Goal: Task Accomplishment & Management: Complete application form

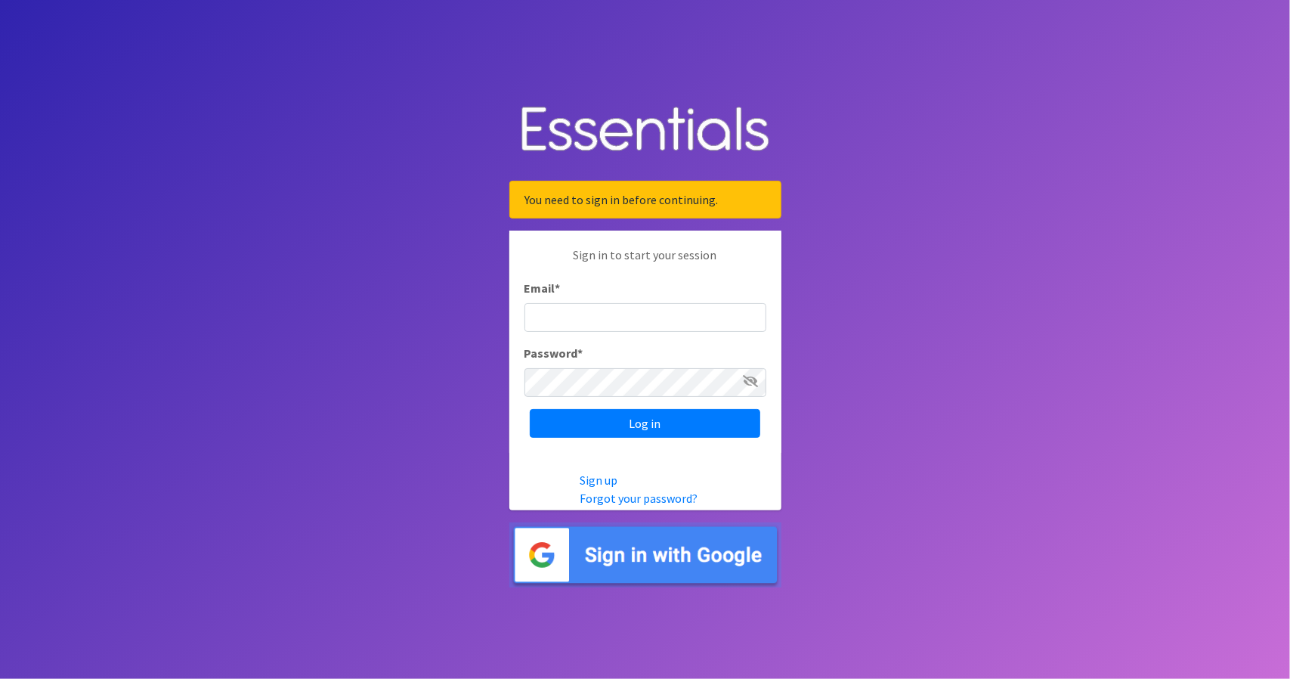
type input "ashley@mytraininggrounds.org"
click at [754, 376] on icon at bounding box center [751, 381] width 15 height 12
type input "[PERSON_NAME][EMAIL_ADDRESS][DOMAIN_NAME]"
click at [747, 380] on icon at bounding box center [751, 381] width 15 height 12
click at [481, 386] on body "You need to sign in before continuing. Sign in to start your session Email * as…" at bounding box center [645, 339] width 1290 height 679
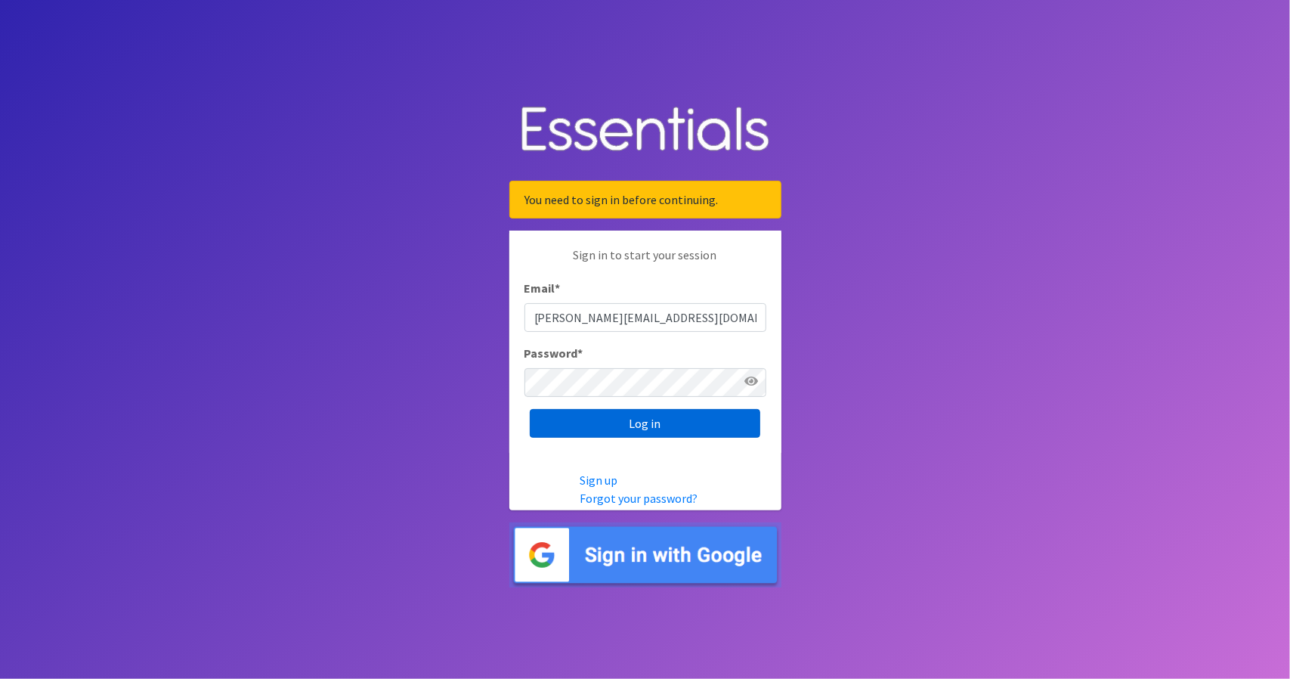
click at [666, 424] on input "Log in" at bounding box center [645, 423] width 231 height 29
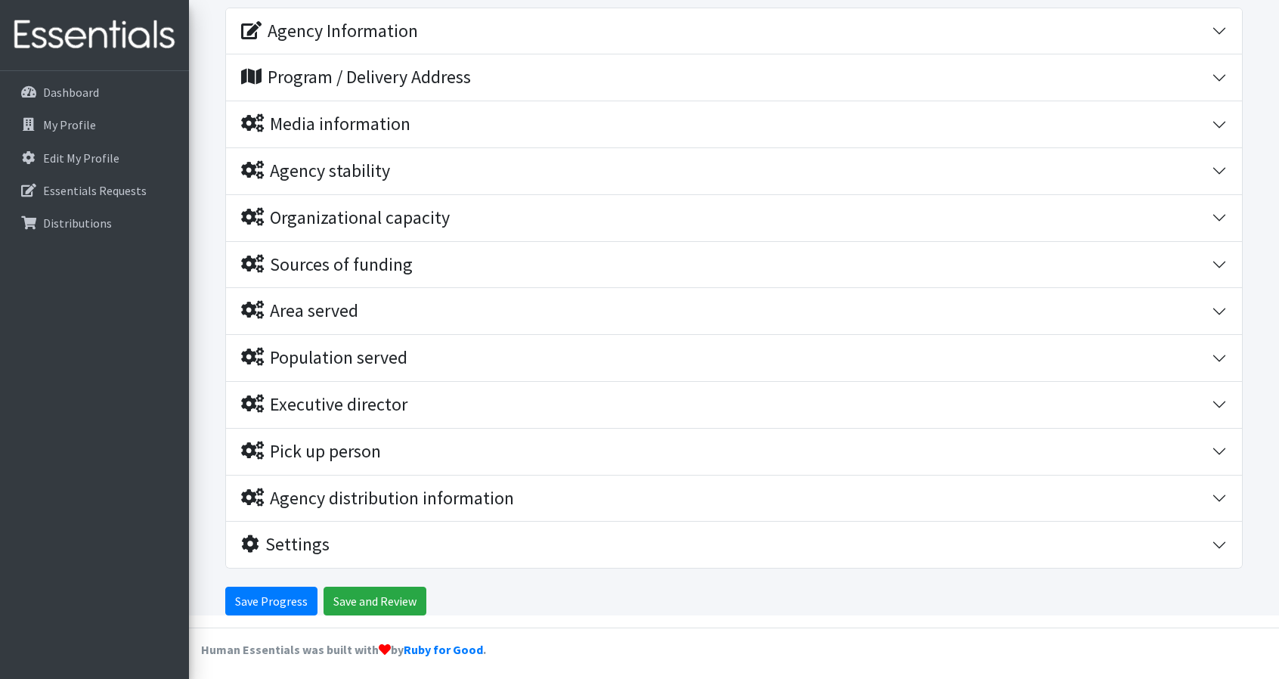
scroll to position [174, 0]
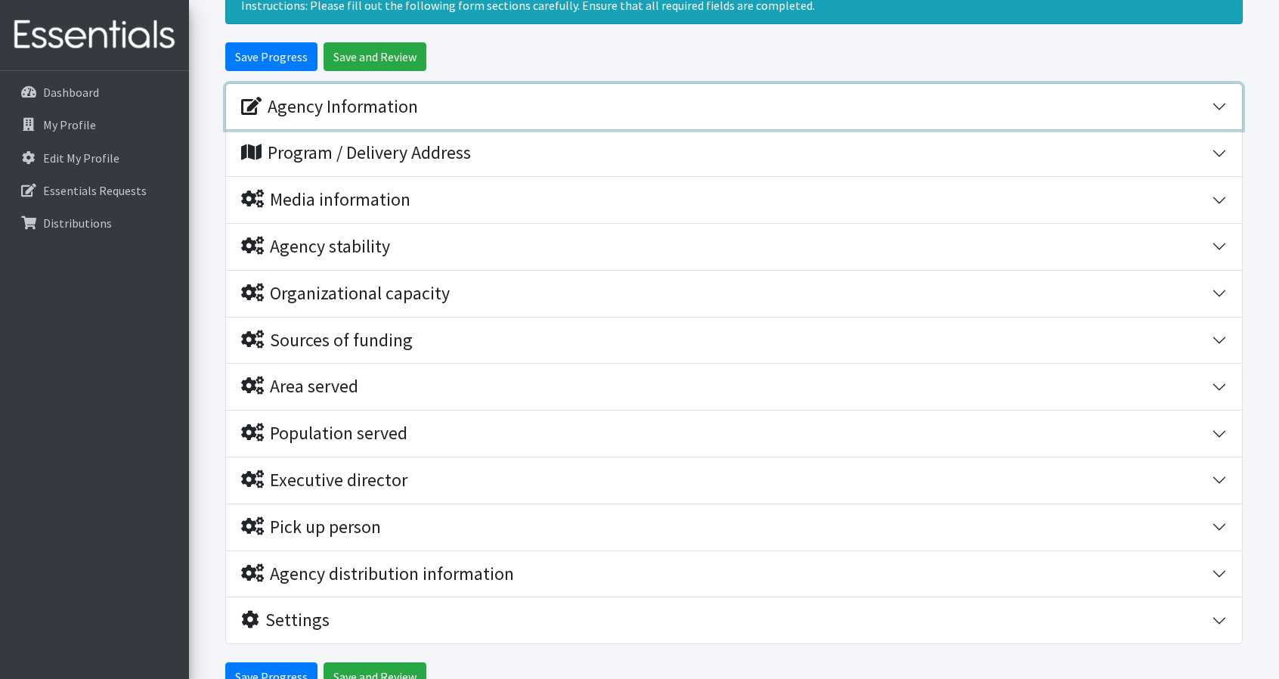
click at [1221, 103] on button "Agency Information" at bounding box center [734, 107] width 1016 height 46
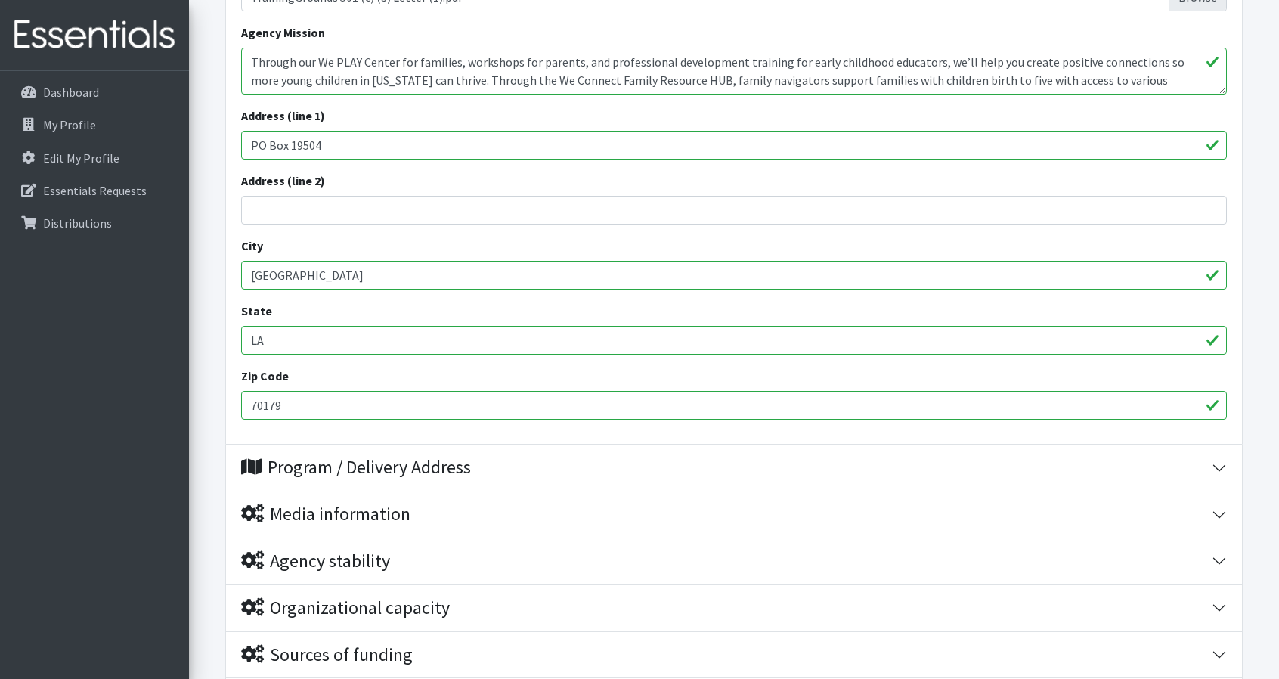
scroll to position [627, 0]
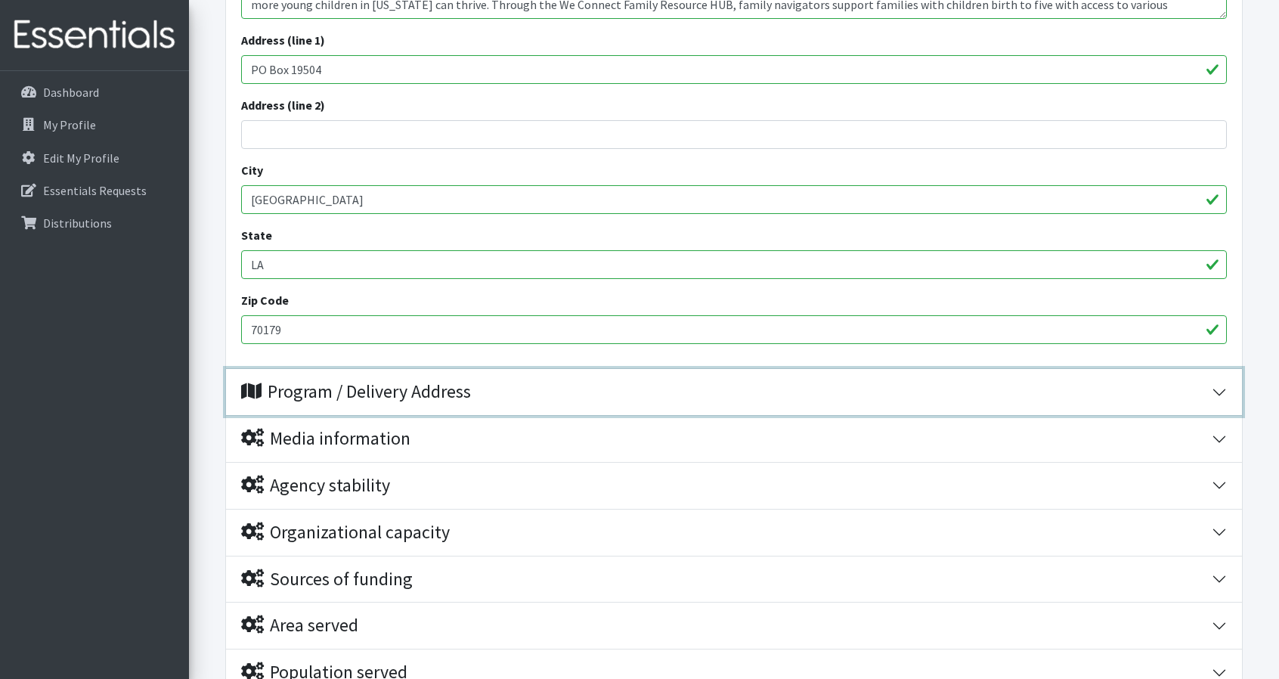
click at [1222, 389] on button "Program / Delivery Address" at bounding box center [734, 392] width 1016 height 46
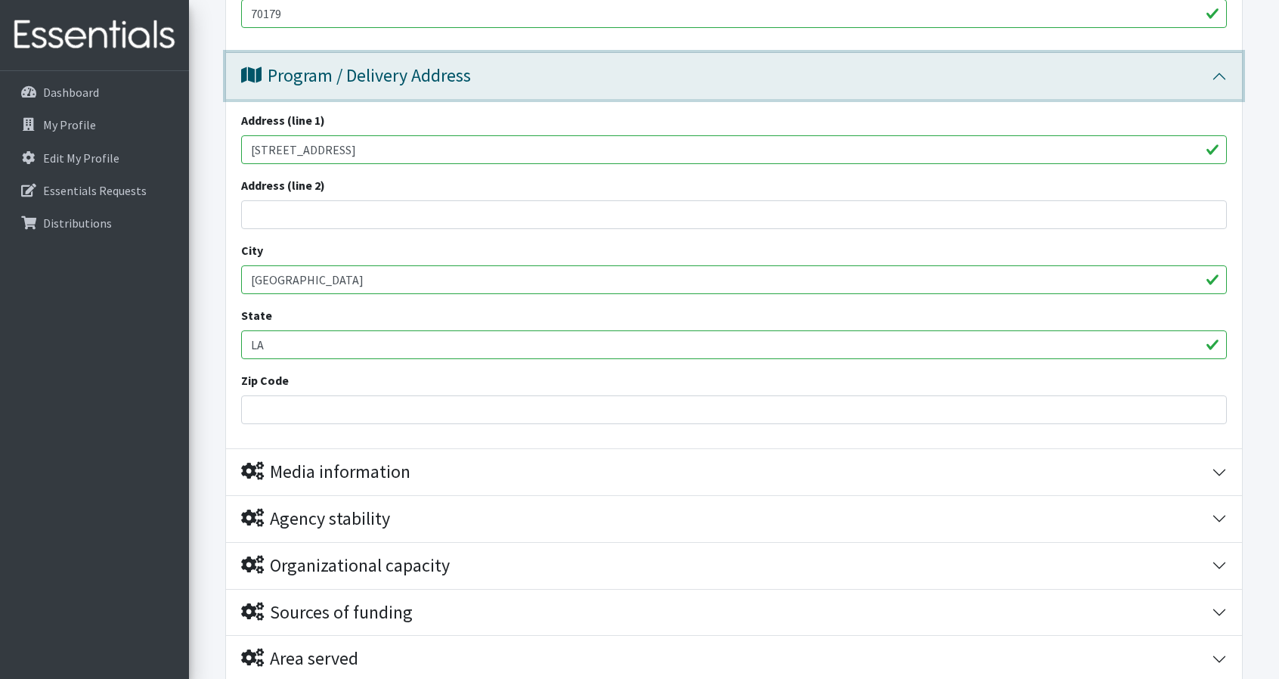
scroll to position [930, 0]
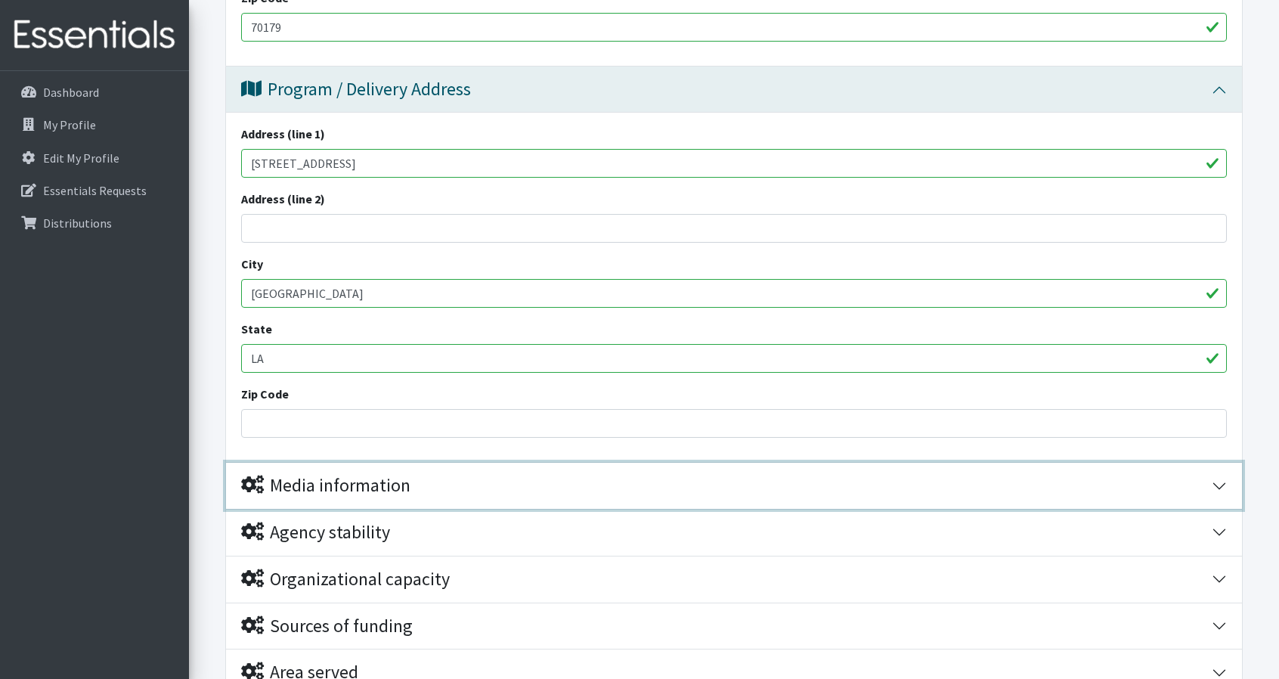
click at [1227, 480] on button "Media information" at bounding box center [734, 486] width 1016 height 46
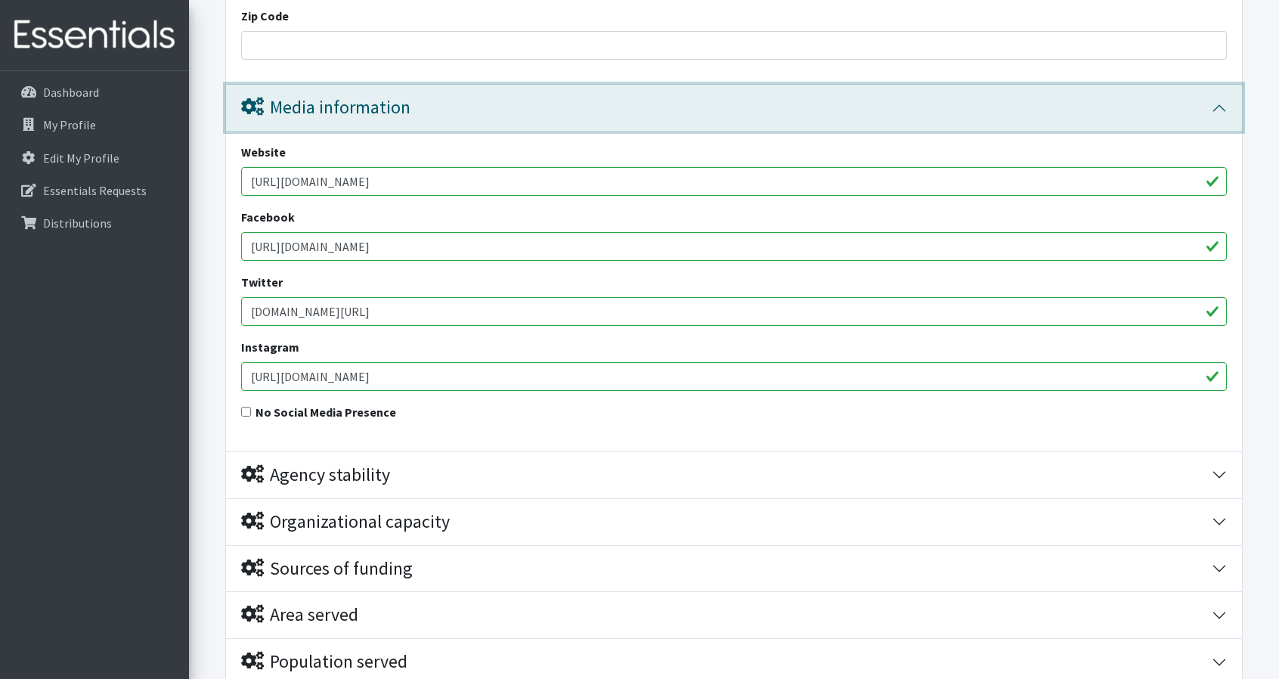
scroll to position [1383, 0]
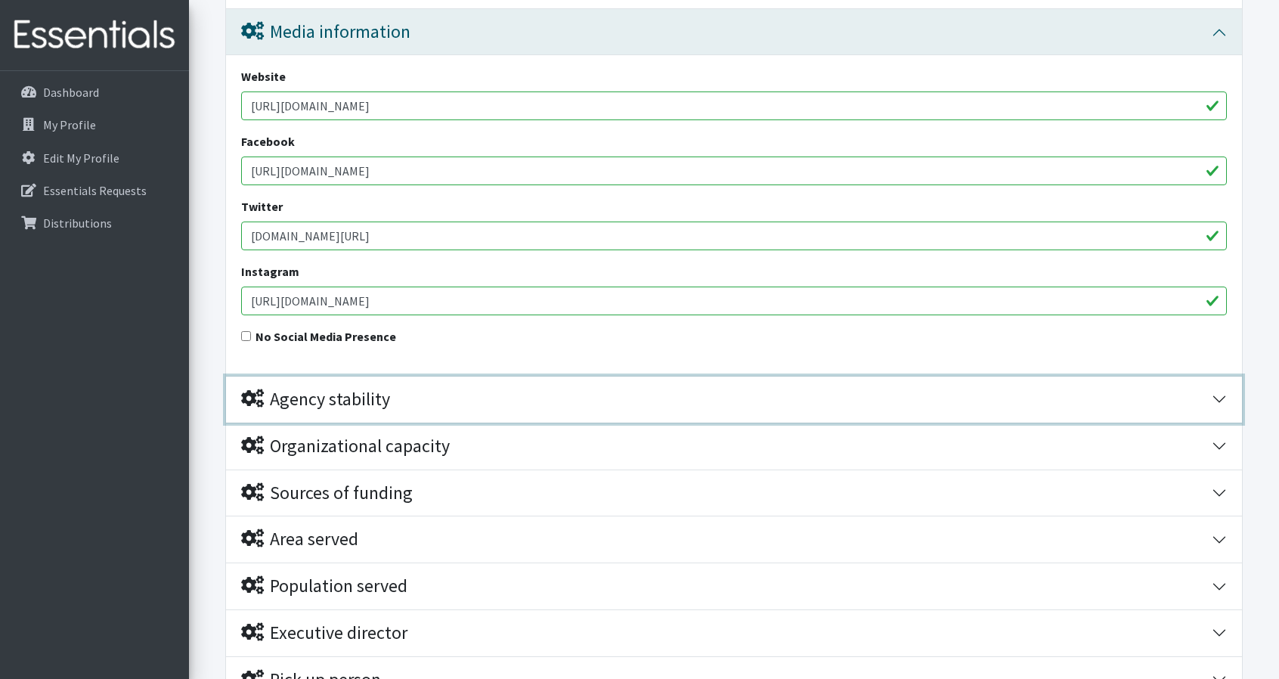
click at [1233, 401] on button "Agency stability" at bounding box center [734, 399] width 1016 height 46
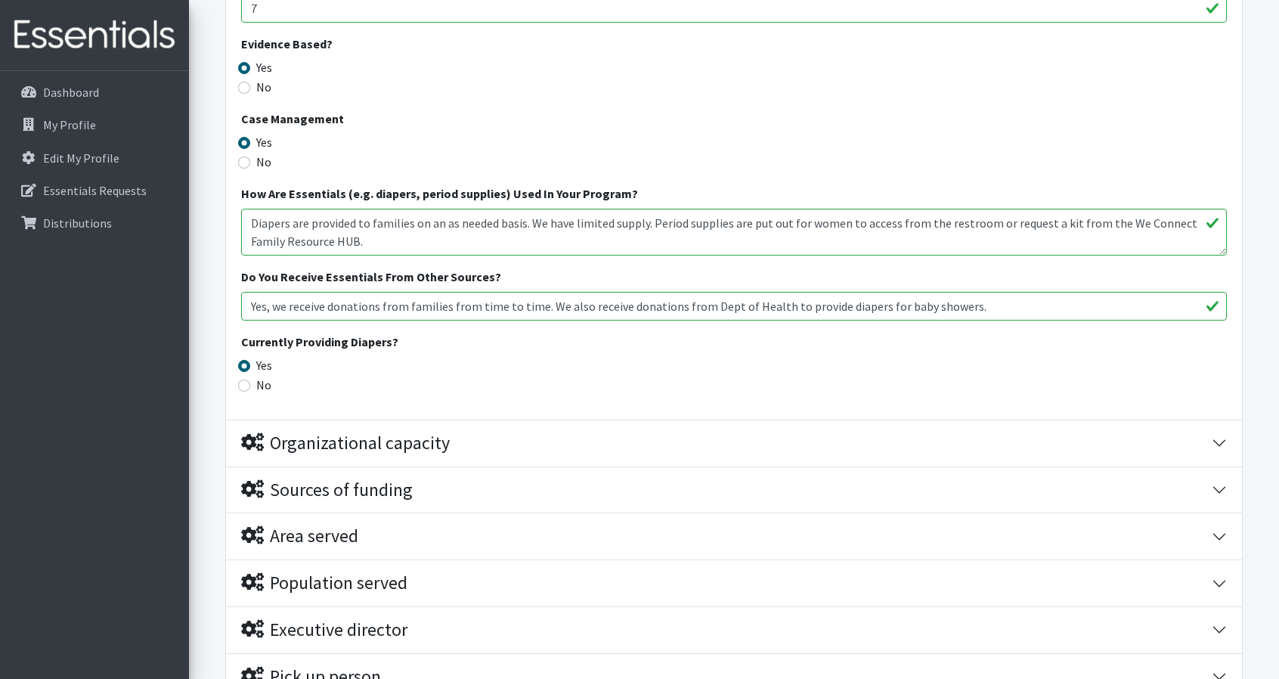
scroll to position [2215, 0]
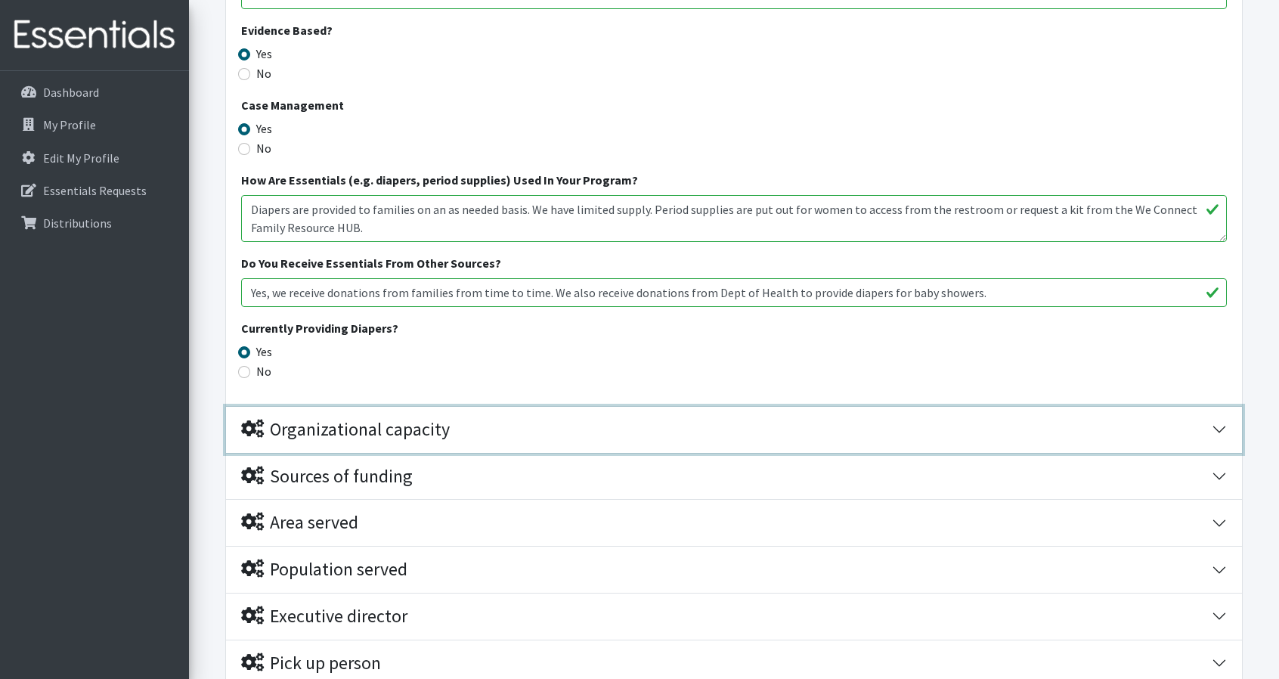
click at [1218, 425] on button "Organizational capacity" at bounding box center [734, 430] width 1016 height 46
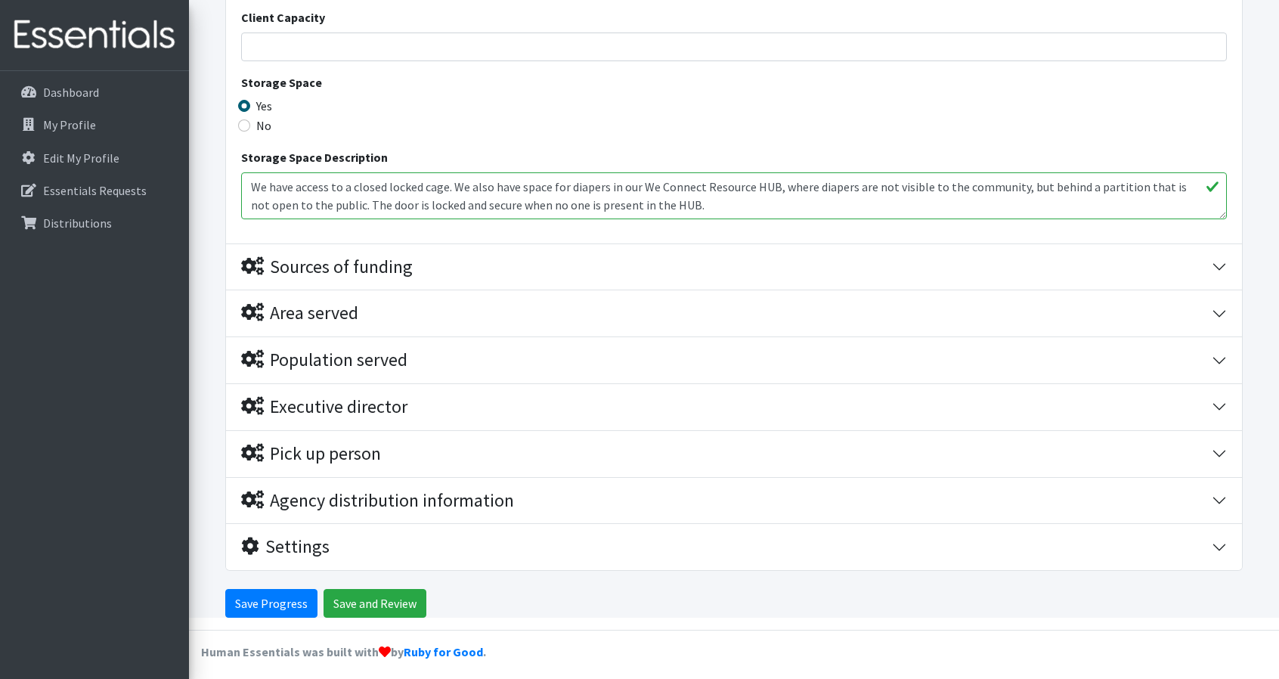
scroll to position [2671, 0]
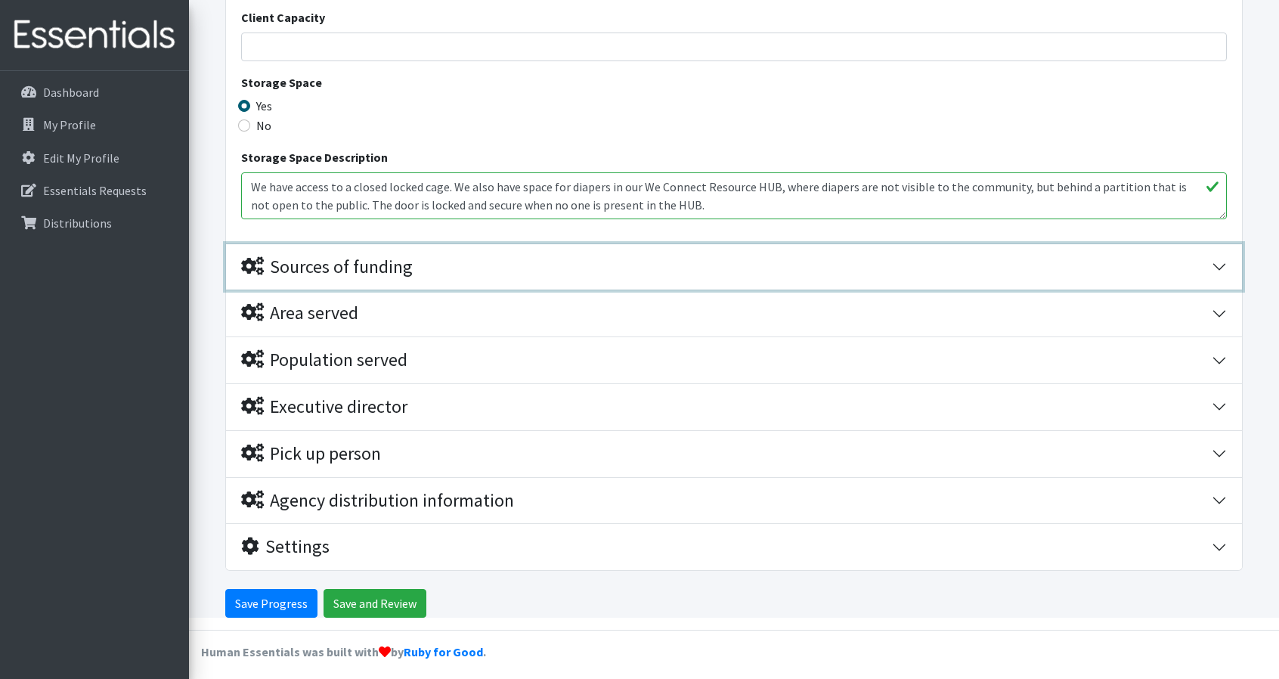
click at [1221, 259] on button "Sources of funding" at bounding box center [734, 267] width 1016 height 46
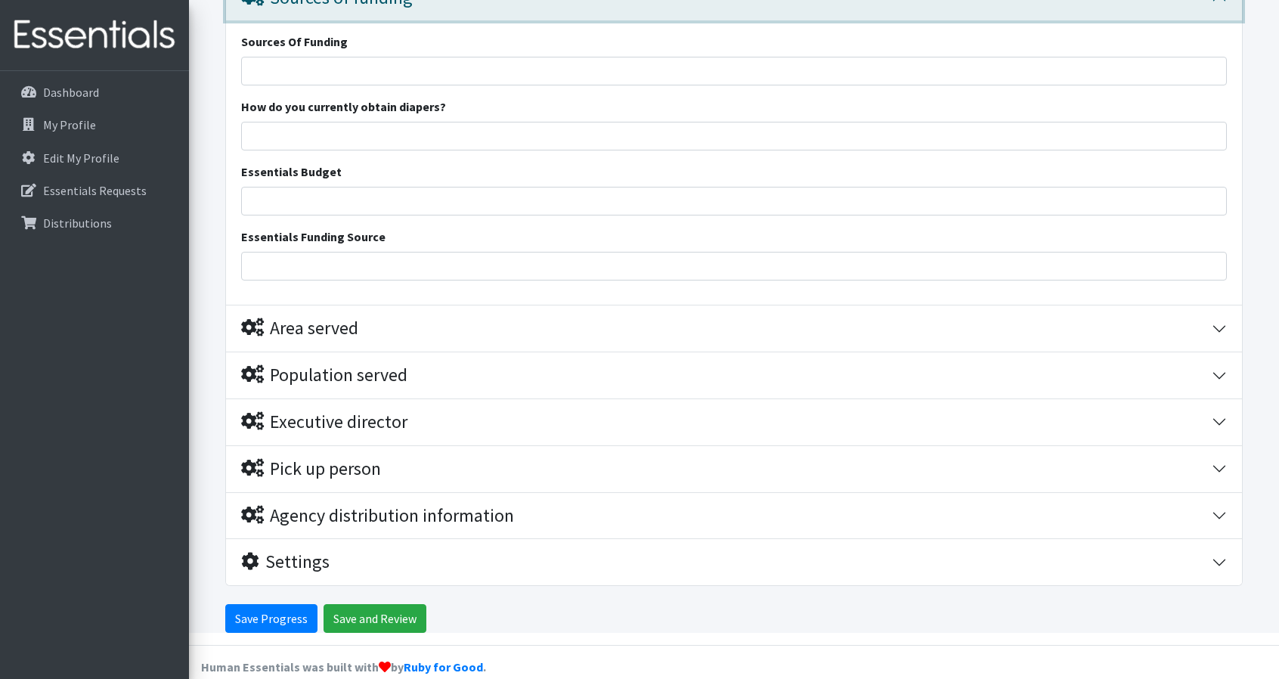
scroll to position [2955, 0]
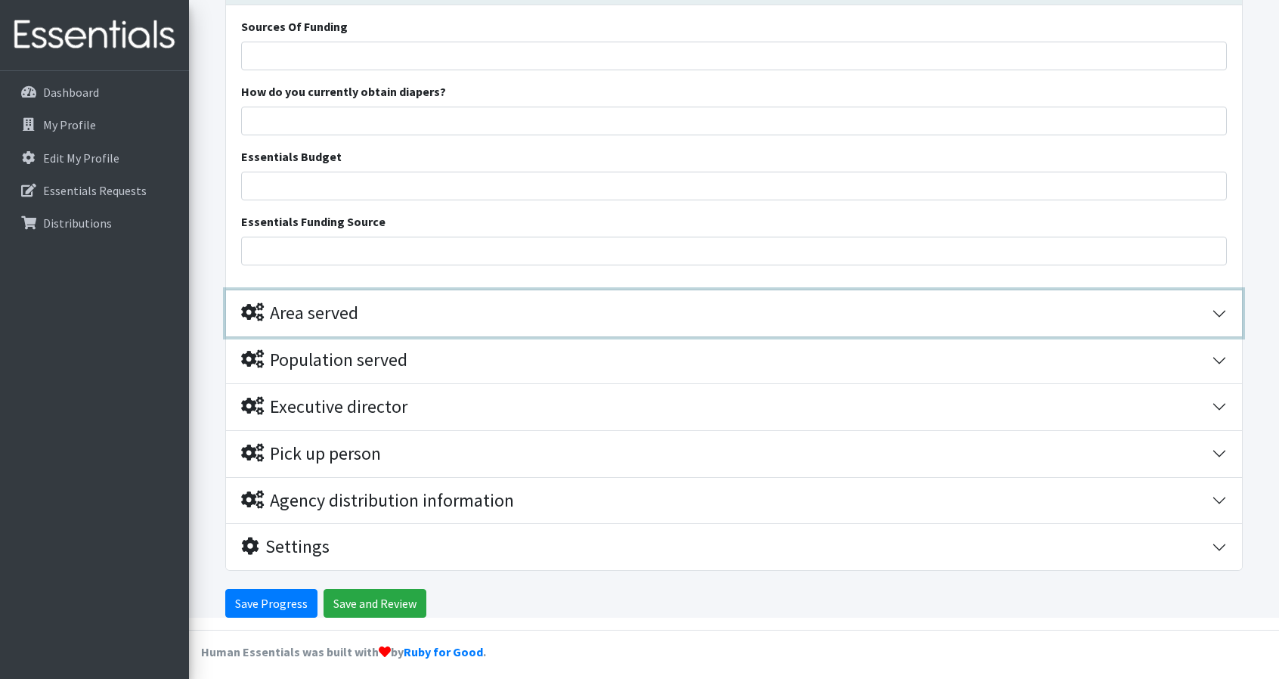
click at [1223, 308] on button "Area served" at bounding box center [734, 313] width 1016 height 46
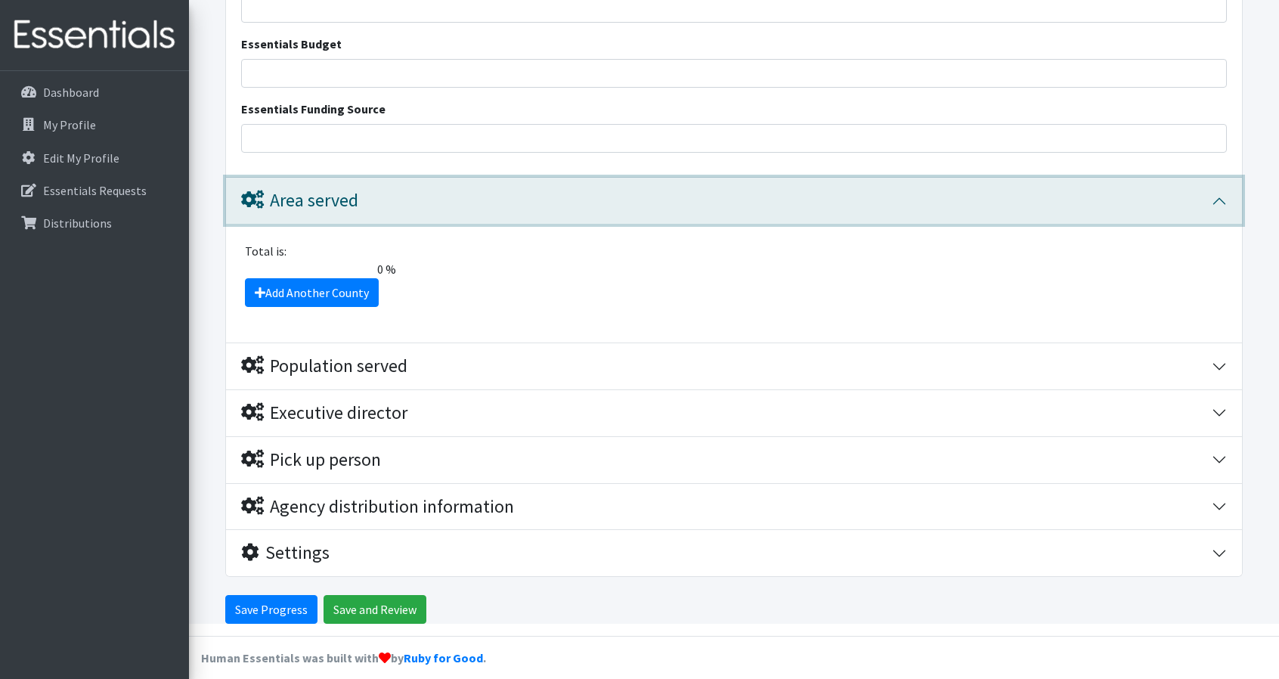
scroll to position [3075, 0]
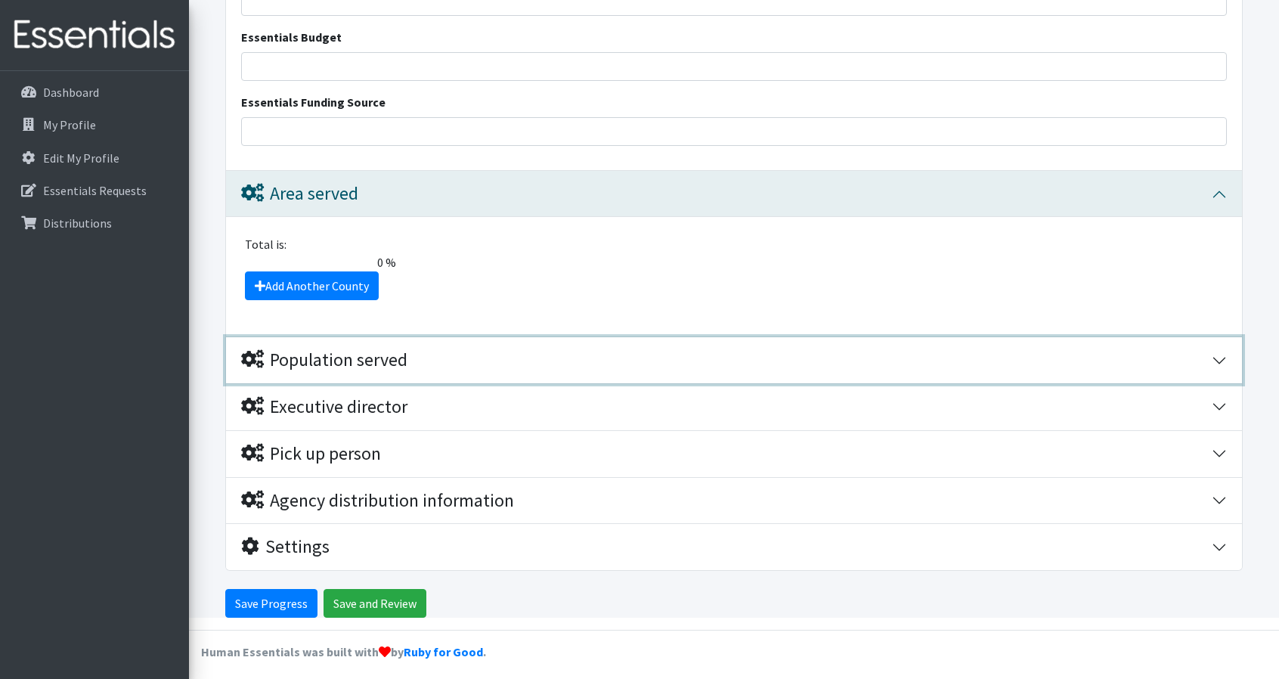
click at [1222, 351] on button "Population served" at bounding box center [734, 360] width 1016 height 46
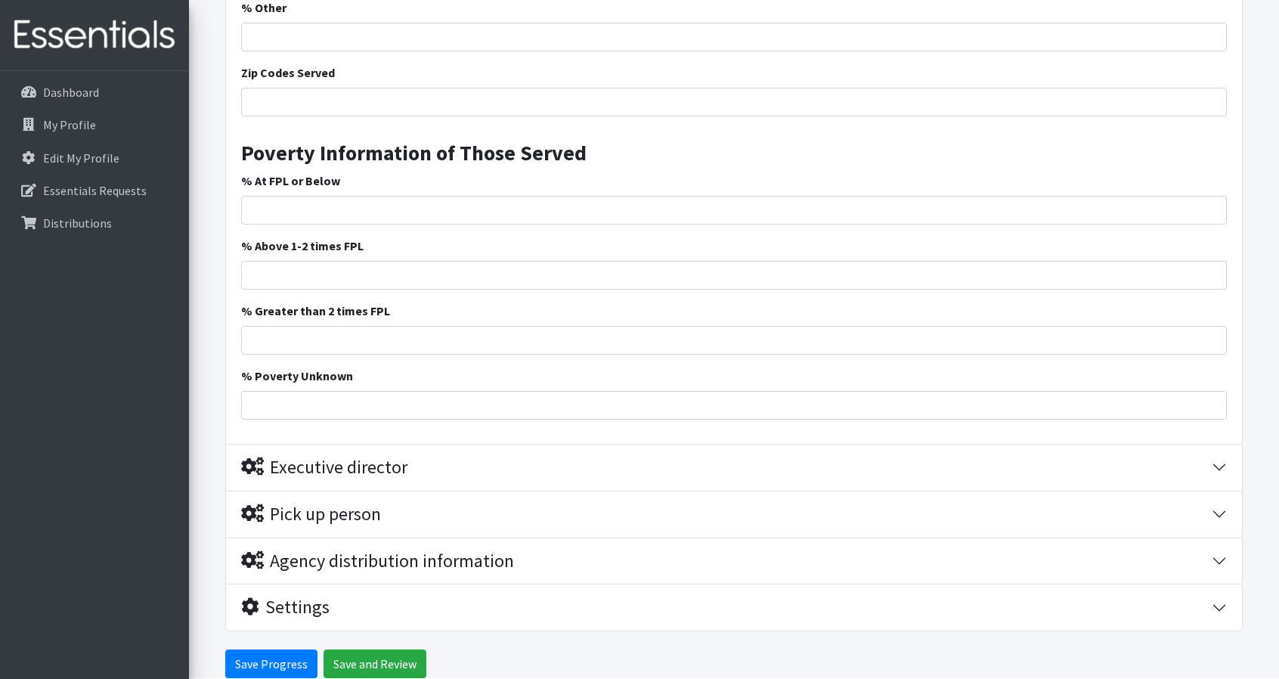
scroll to position [4209, 0]
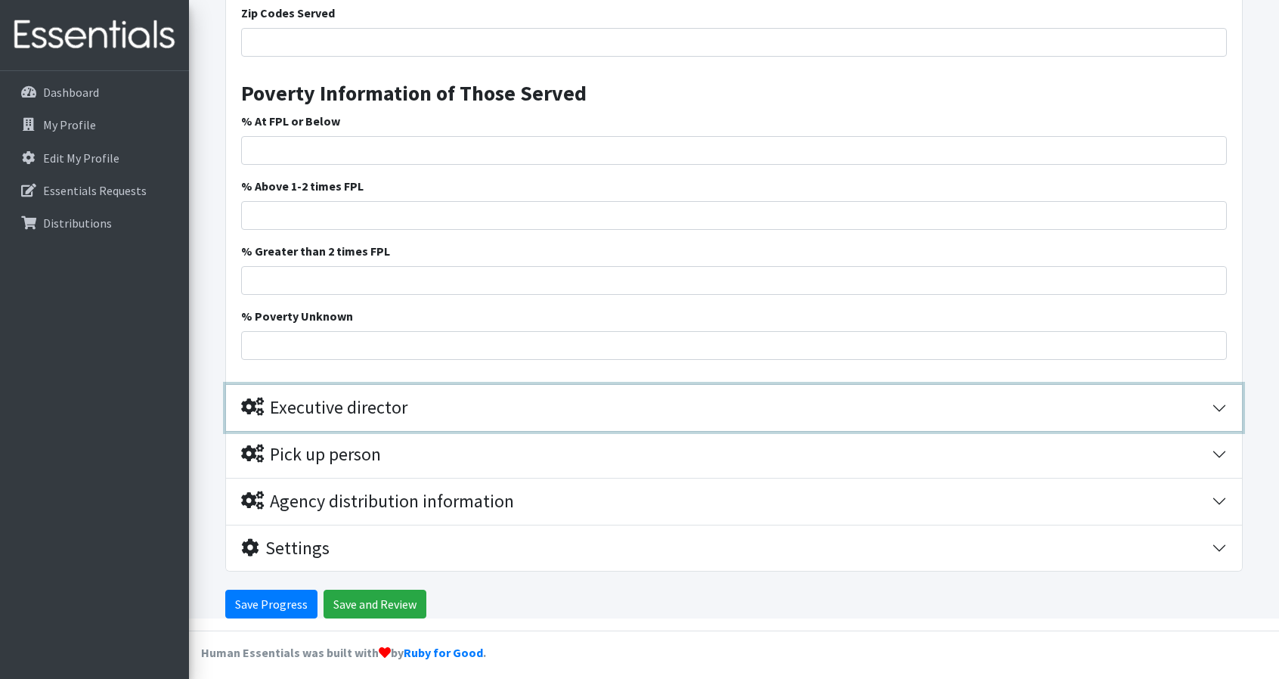
click at [1220, 400] on button "Executive director" at bounding box center [734, 408] width 1016 height 46
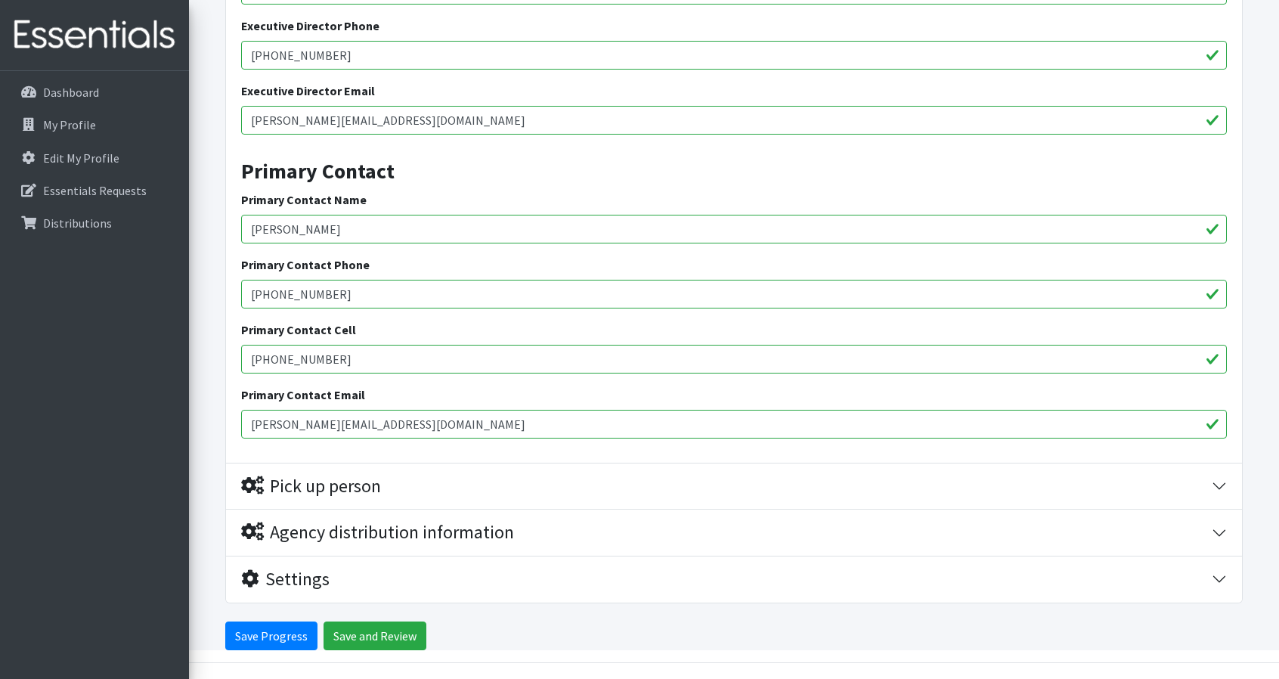
scroll to position [4732, 0]
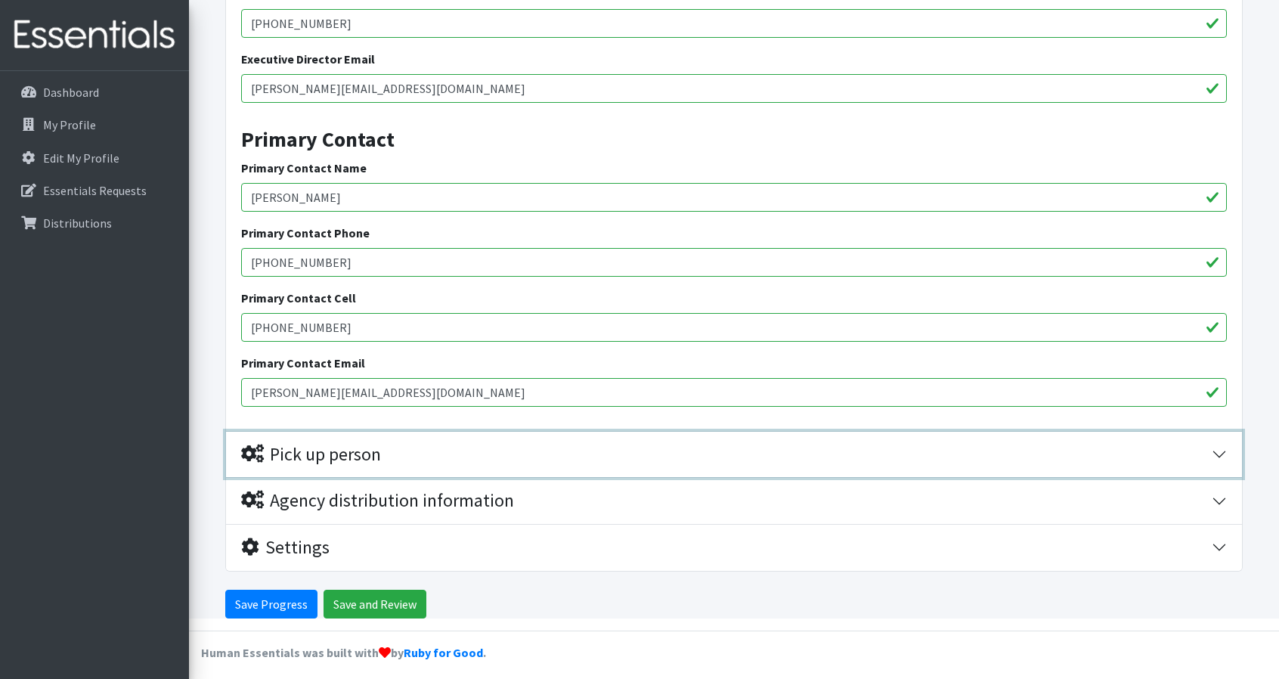
click at [1217, 440] on button "Pick up person" at bounding box center [734, 455] width 1016 height 46
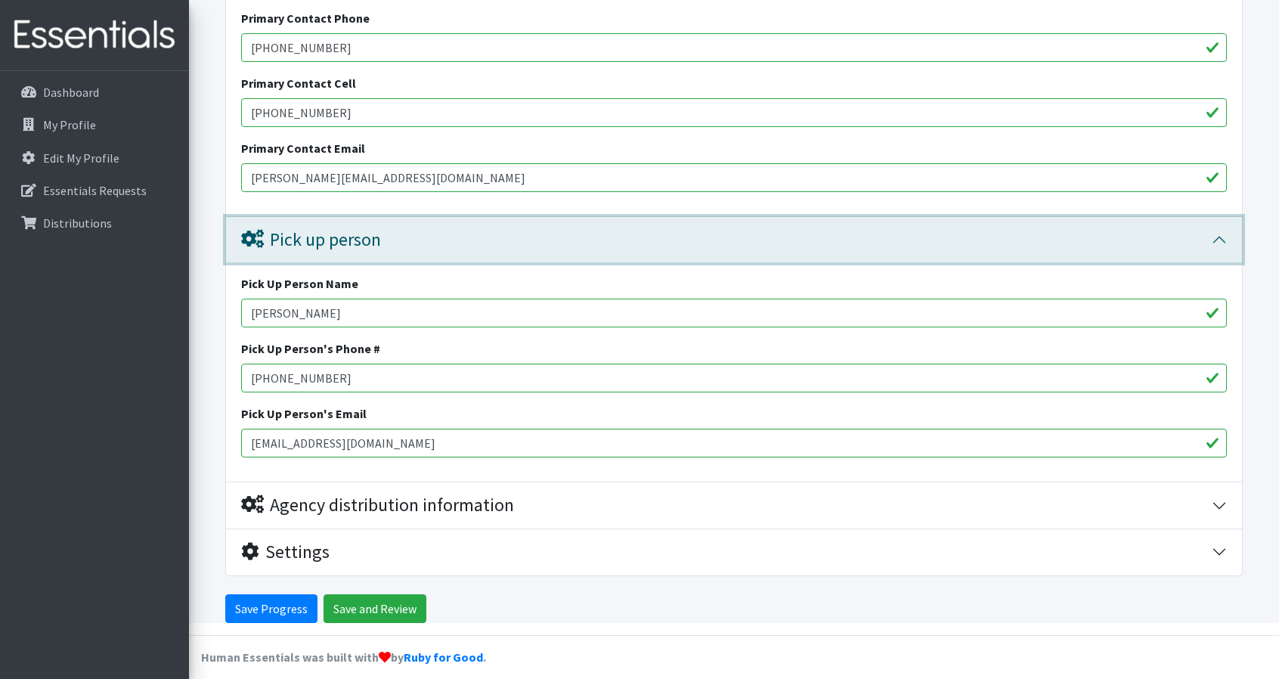
scroll to position [4951, 0]
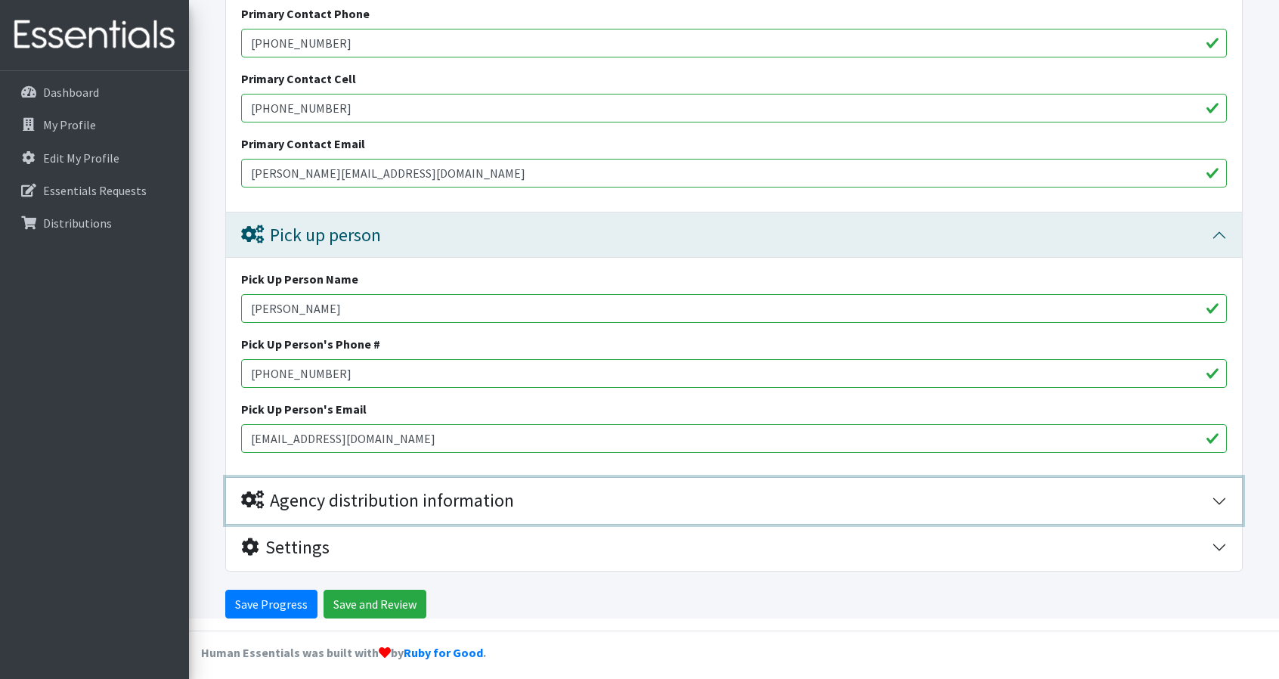
click at [1222, 491] on button "Agency distribution information" at bounding box center [734, 501] width 1016 height 46
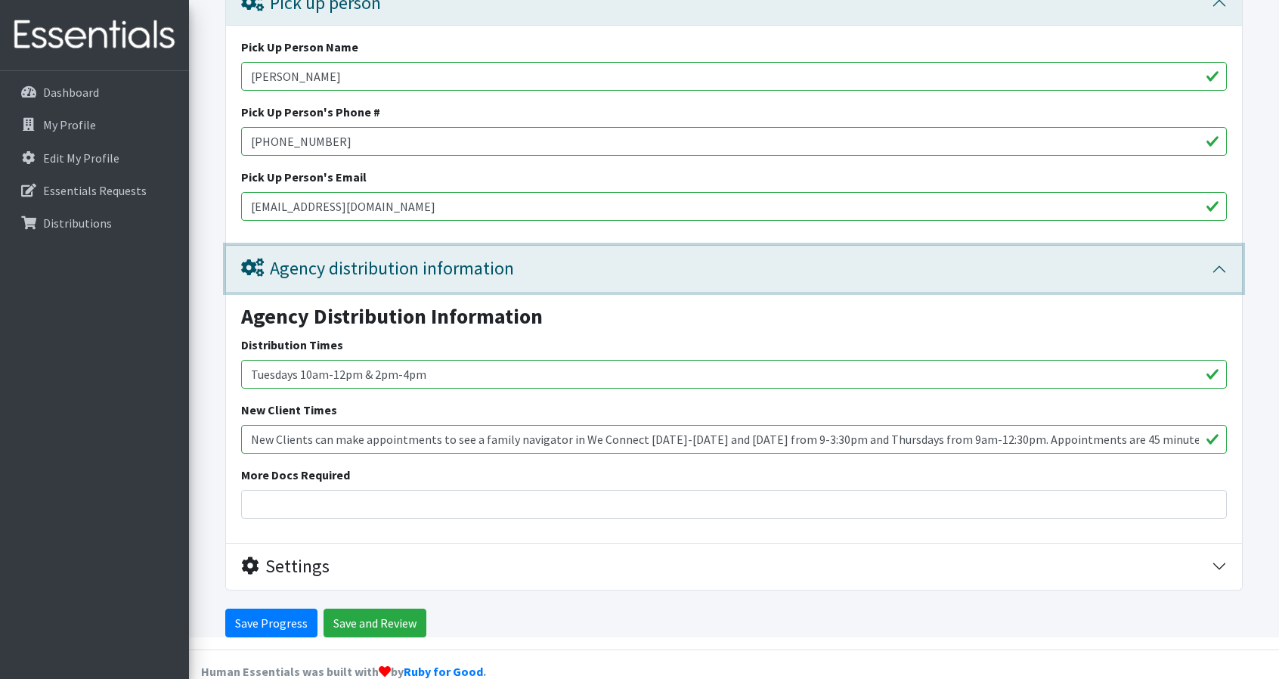
scroll to position [5202, 0]
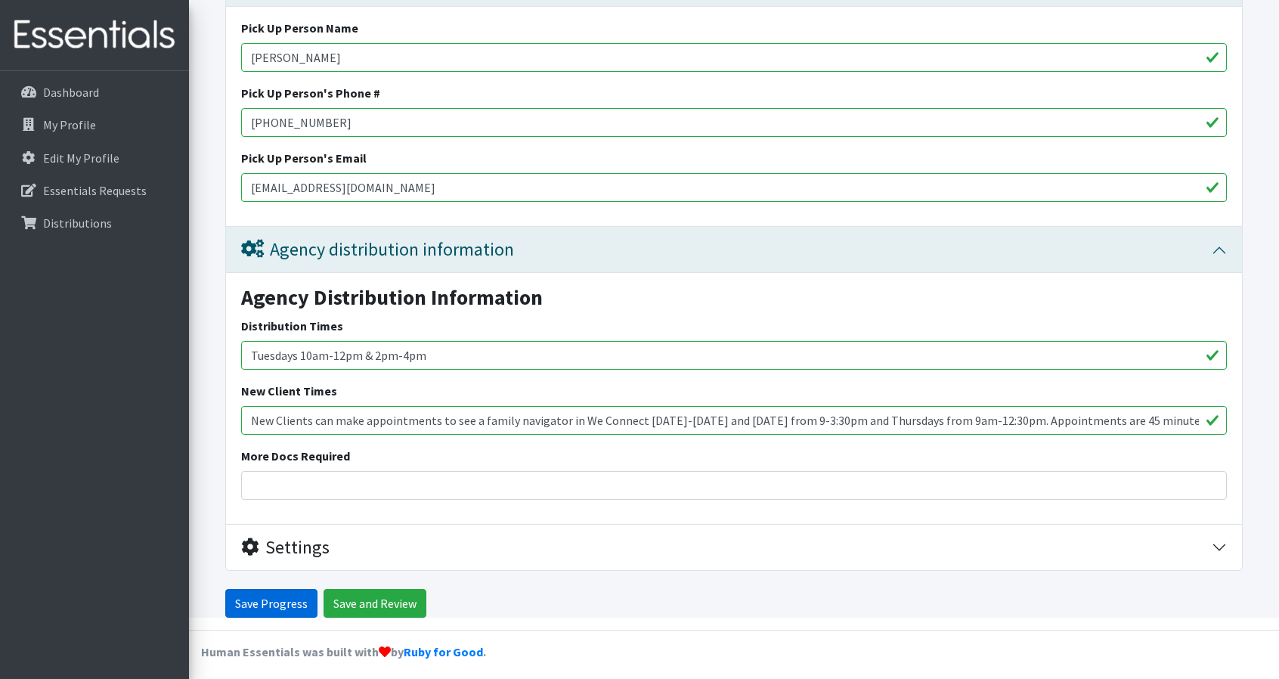
click at [256, 590] on input "Save Progress" at bounding box center [271, 603] width 92 height 29
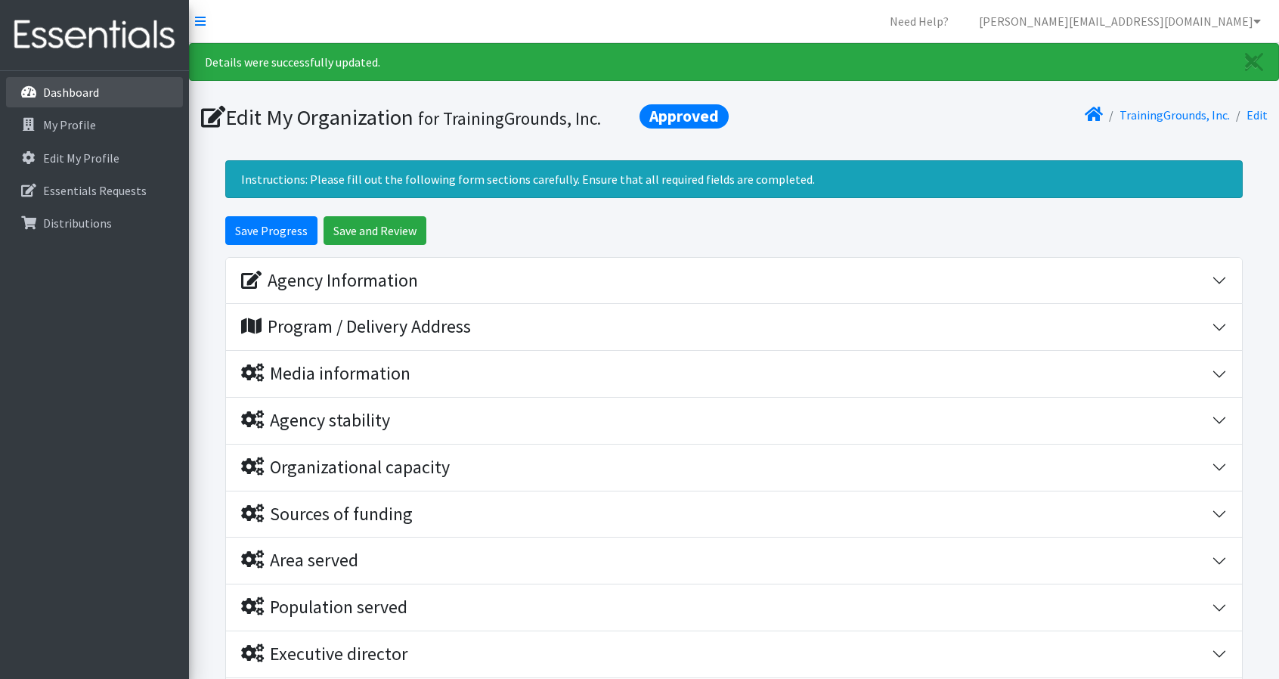
click at [57, 85] on p "Dashboard" at bounding box center [71, 92] width 56 height 15
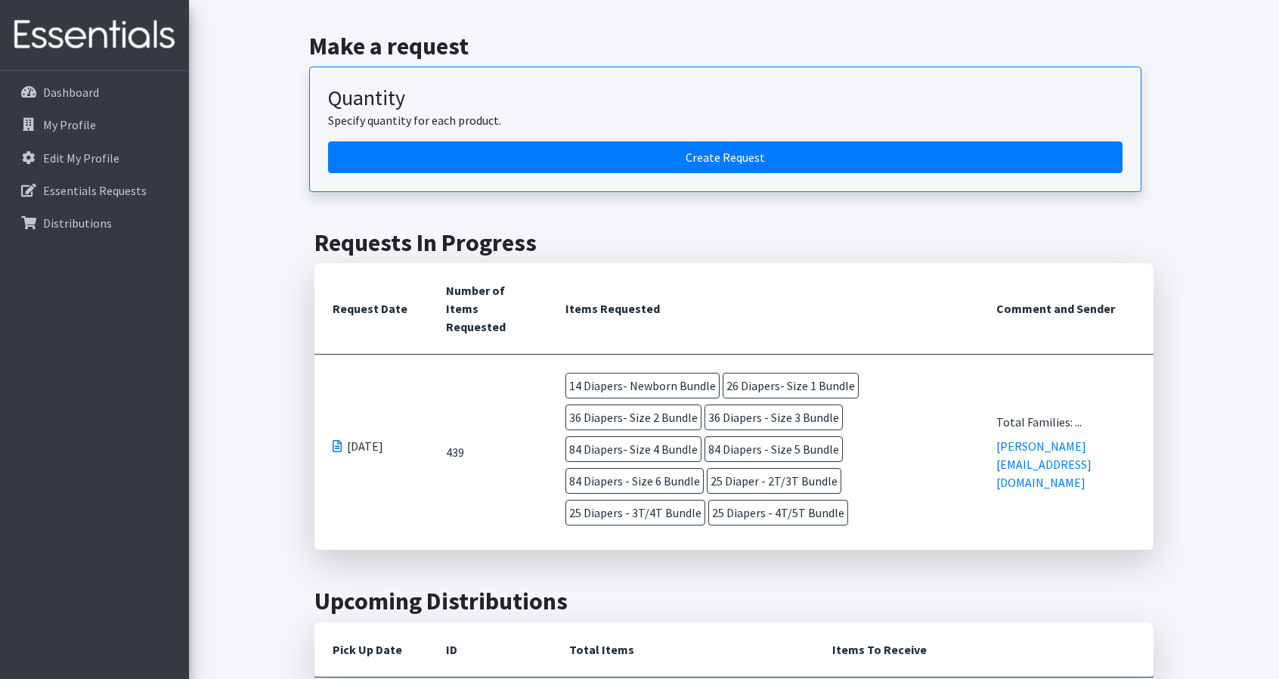
scroll to position [302, 0]
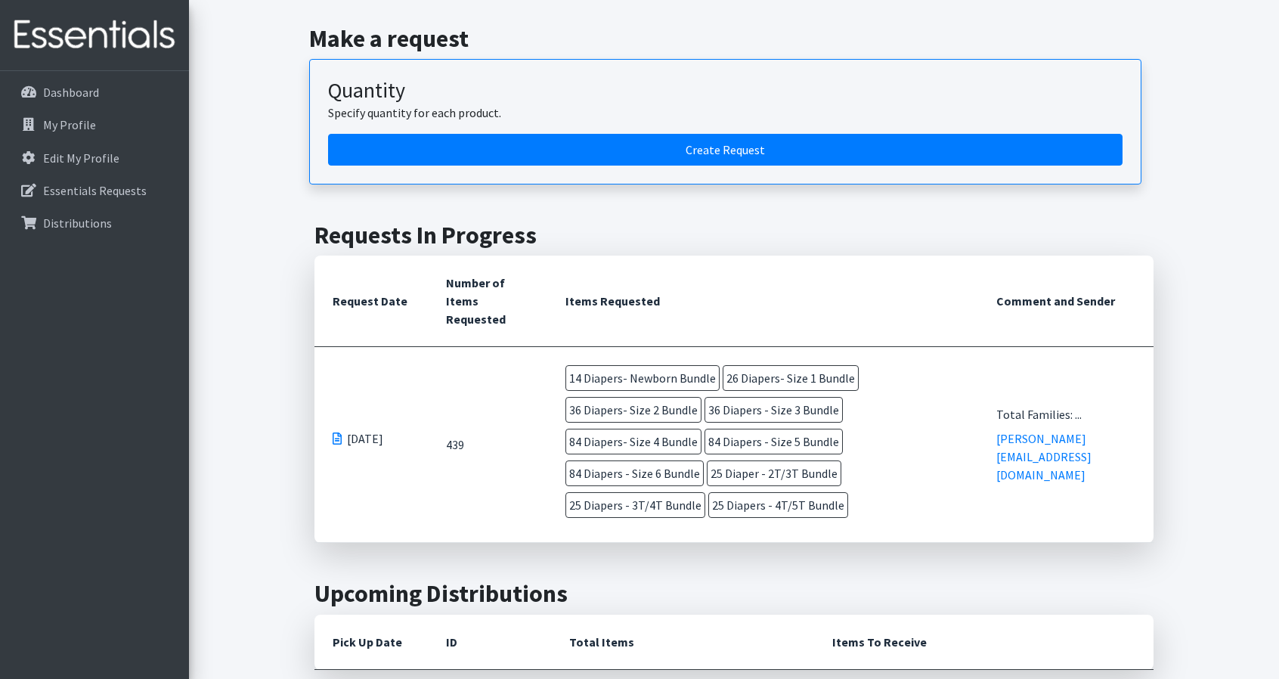
click at [354, 458] on td "[DATE]" at bounding box center [370, 445] width 113 height 196
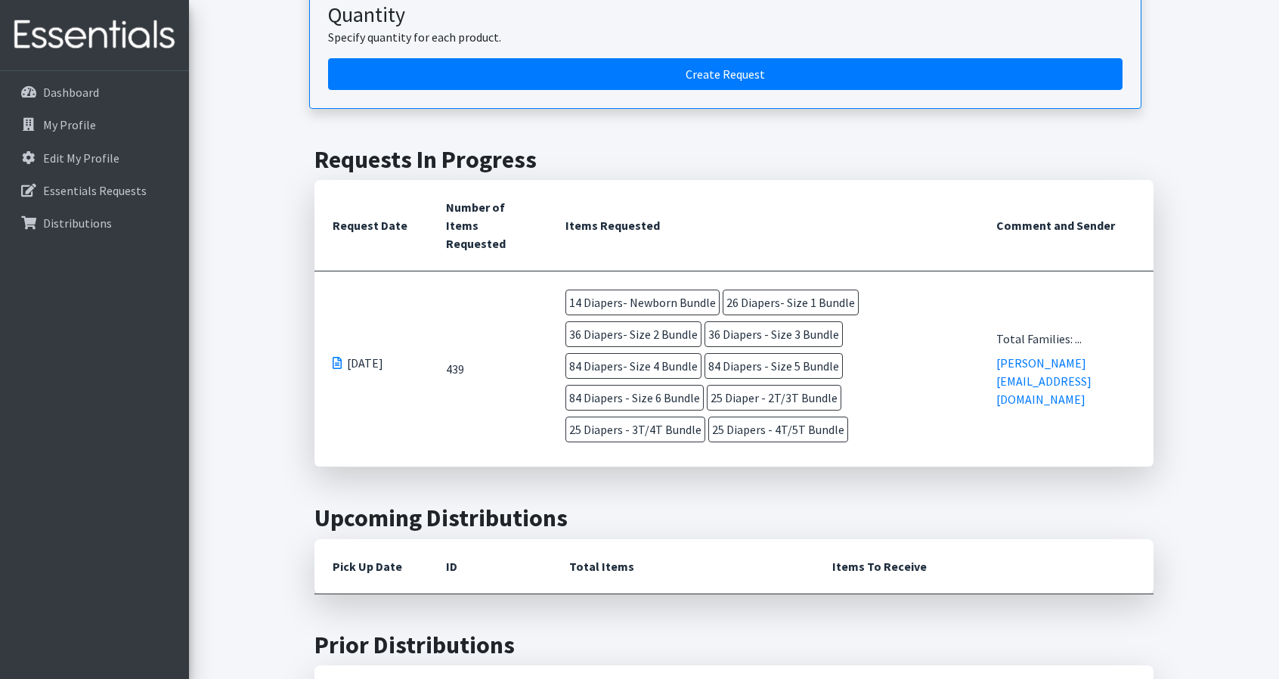
scroll to position [454, 0]
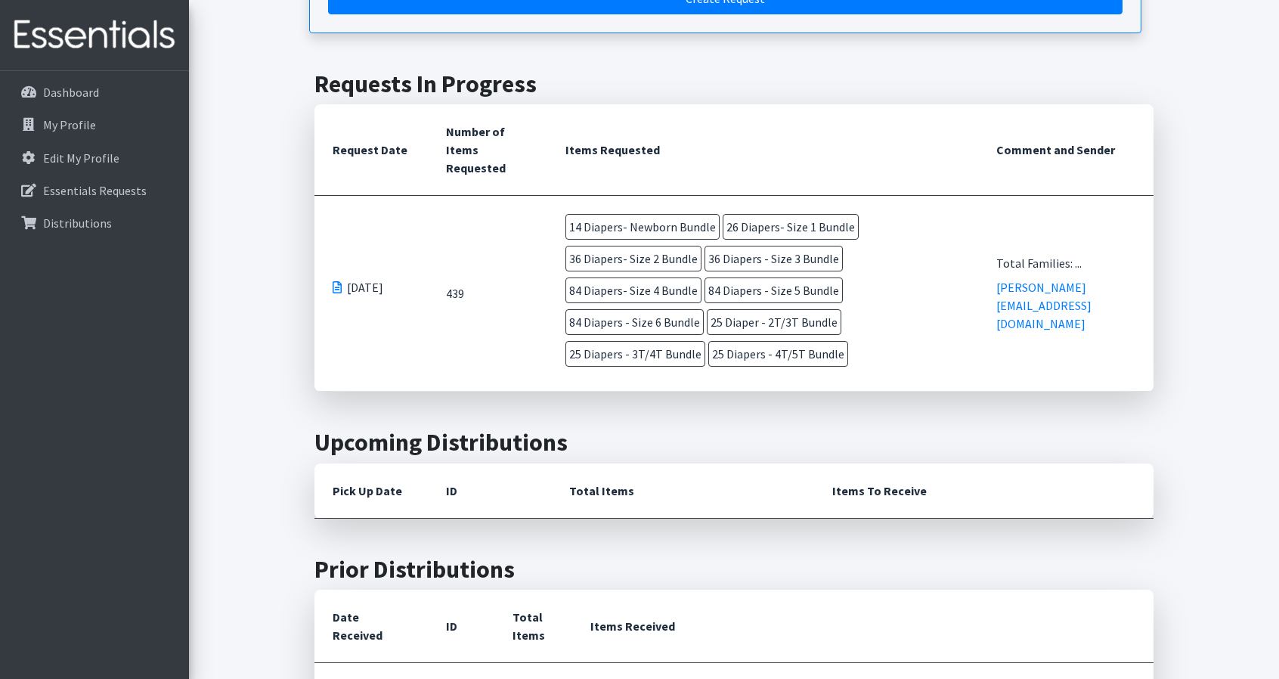
click at [336, 283] on span at bounding box center [337, 287] width 9 height 12
click at [331, 282] on td "[DATE]" at bounding box center [370, 294] width 113 height 196
click at [337, 282] on span at bounding box center [337, 287] width 9 height 12
click at [333, 285] on span at bounding box center [337, 287] width 9 height 12
click at [405, 286] on p "07/15/2025" at bounding box center [371, 287] width 77 height 18
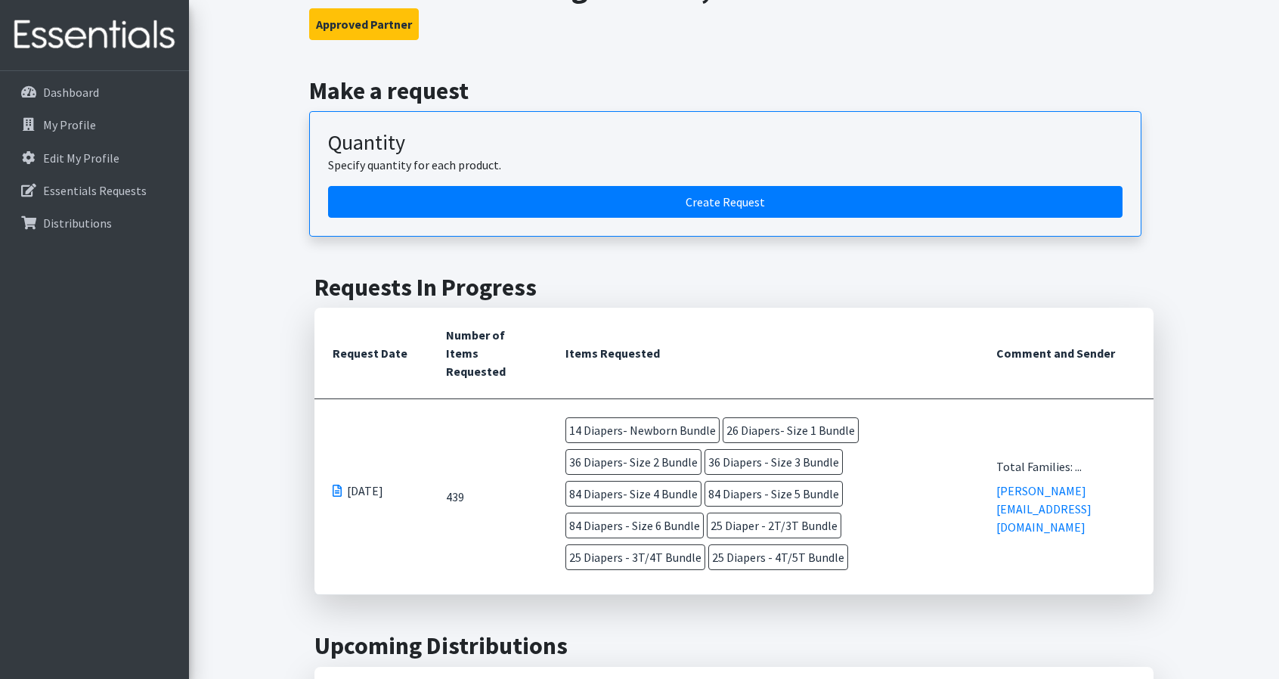
scroll to position [227, 0]
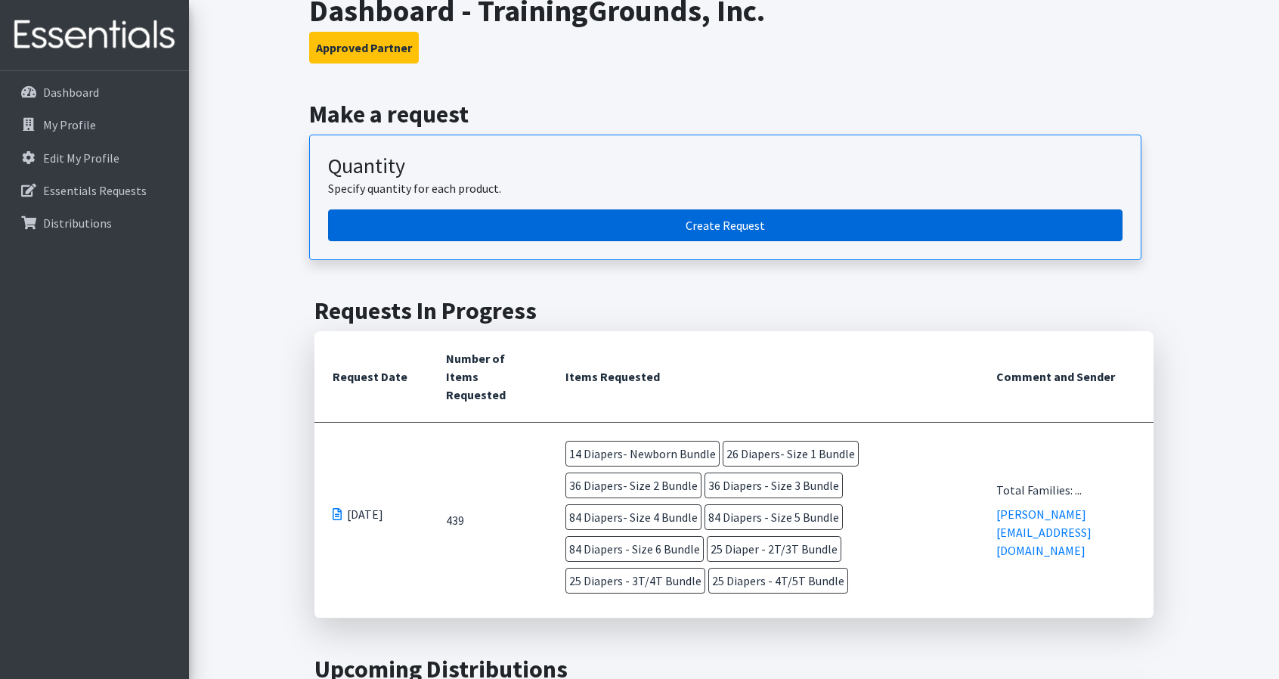
click at [675, 226] on link "Create Request" at bounding box center [725, 225] width 794 height 32
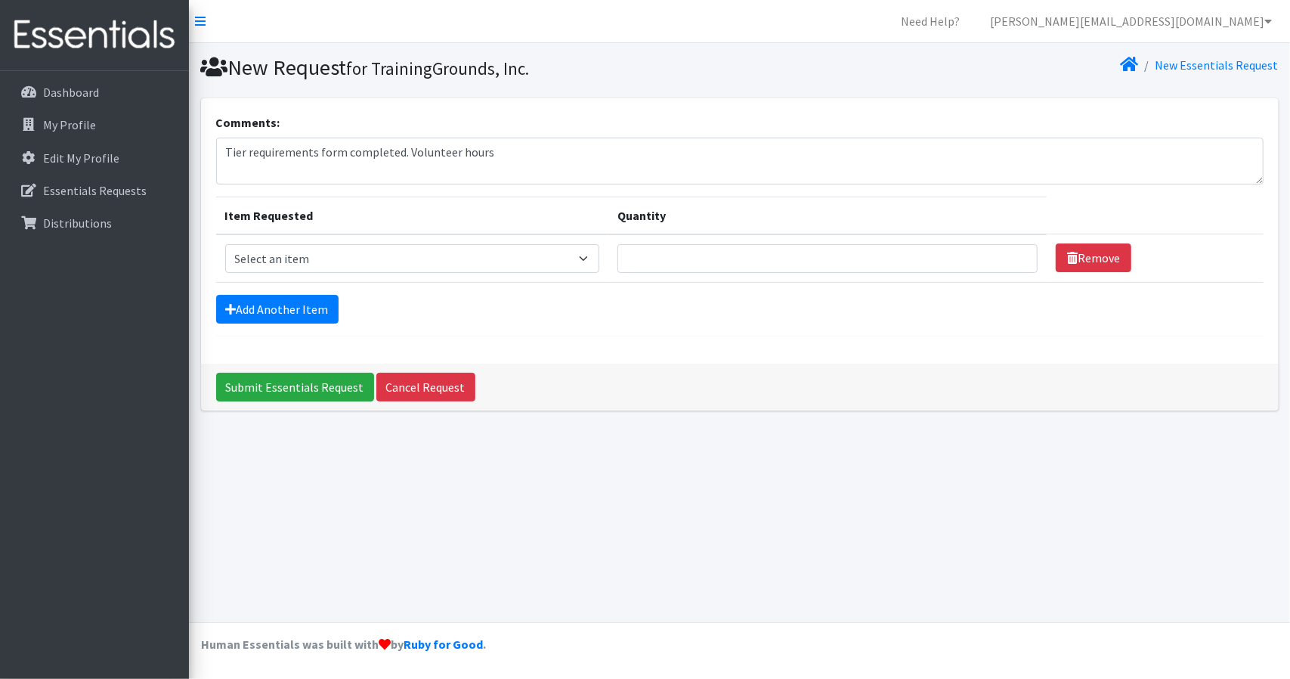
click at [408, 149] on textarea "Tier requirements form completed. Volunteer hours" at bounding box center [740, 161] width 1048 height 47
drag, startPoint x: 290, startPoint y: 170, endPoint x: 1248, endPoint y: 147, distance: 957.9
click at [1226, 152] on textarea "Tier requirements form completed. 4 volunteer hours completed on 8/10 by Andre …" at bounding box center [740, 161] width 1048 height 47
click at [1085, 150] on textarea "Tier requirements form completed. 4 volunteer hours completed on 8/10 by Andre …" at bounding box center [740, 161] width 1048 height 47
click at [1089, 153] on textarea "Tier requirements form completed. 4 volunteer hours completed on 8/10 by Andre …" at bounding box center [740, 161] width 1048 height 47
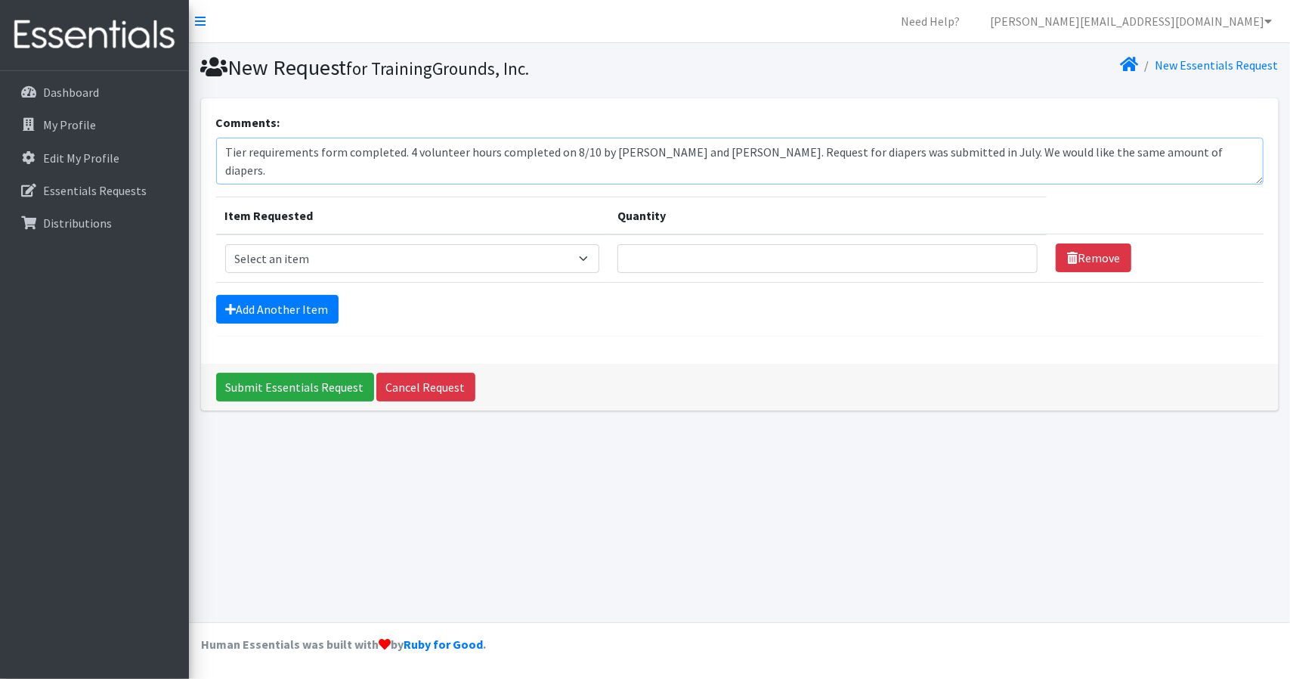
click at [1090, 153] on textarea "Tier requirements form completed. 4 volunteer hours completed on 8/10 by Andre …" at bounding box center [740, 161] width 1048 height 47
click at [525, 162] on textarea "Tier requirements form completed. 4 volunteer hours completed on 8/10 by Andre …" at bounding box center [740, 161] width 1048 height 47
type textarea "Tier requirements form completed. 4 volunteer hours completed on 8/10 by Andre …"
click at [585, 261] on select "Select an item Diaper - 2T/3T Bundle Diapers - 3T/4T Bundle Diapers - 4T/5T Bun…" at bounding box center [412, 258] width 375 height 29
click at [197, 508] on div "New Request for TrainingGrounds, Inc. New Essentials Request Comments: Tier req…" at bounding box center [739, 332] width 1101 height 579
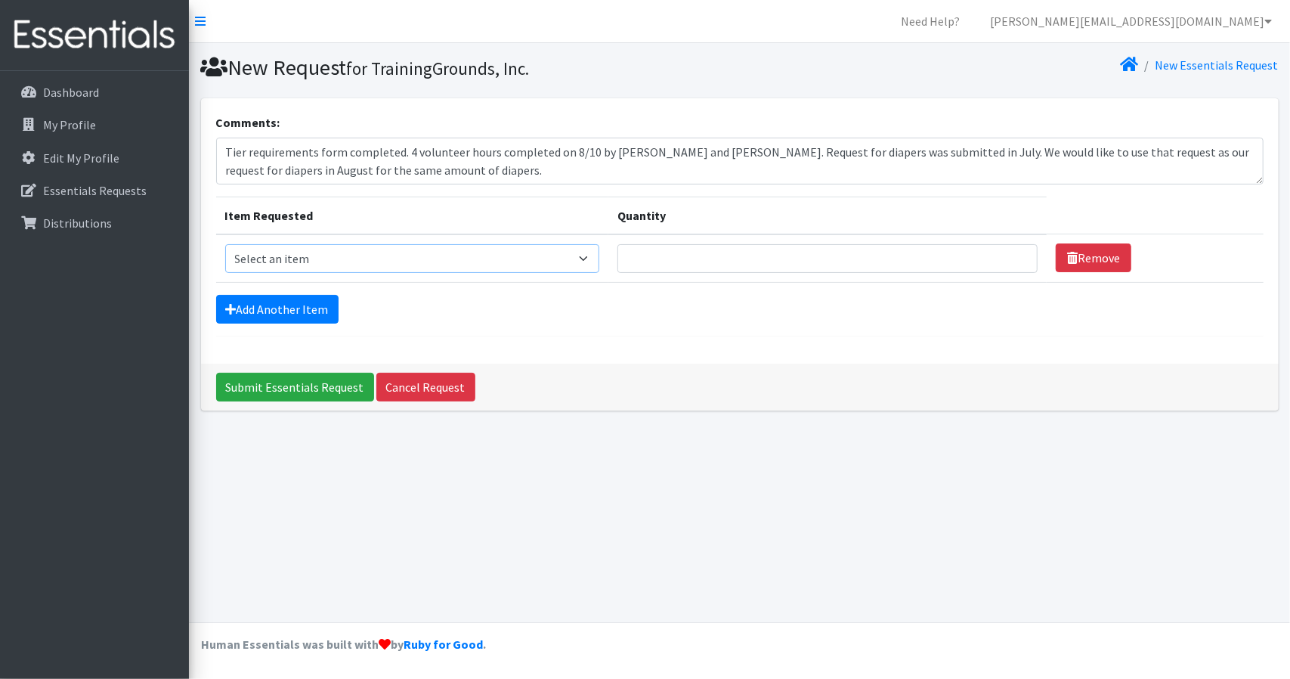
click at [538, 256] on select "Select an item Diaper - 2T/3T Bundle Diapers - 3T/4T Bundle Diapers - 4T/5T Bun…" at bounding box center [412, 258] width 375 height 29
select select "14872"
click at [225, 244] on select "Select an item Diaper - 2T/3T Bundle Diapers - 3T/4T Bundle Diapers - 4T/5T Bun…" at bounding box center [412, 258] width 375 height 29
click at [1047, 261] on td "Remove" at bounding box center [1155, 258] width 216 height 48
click at [1014, 258] on input "1" at bounding box center [828, 258] width 420 height 29
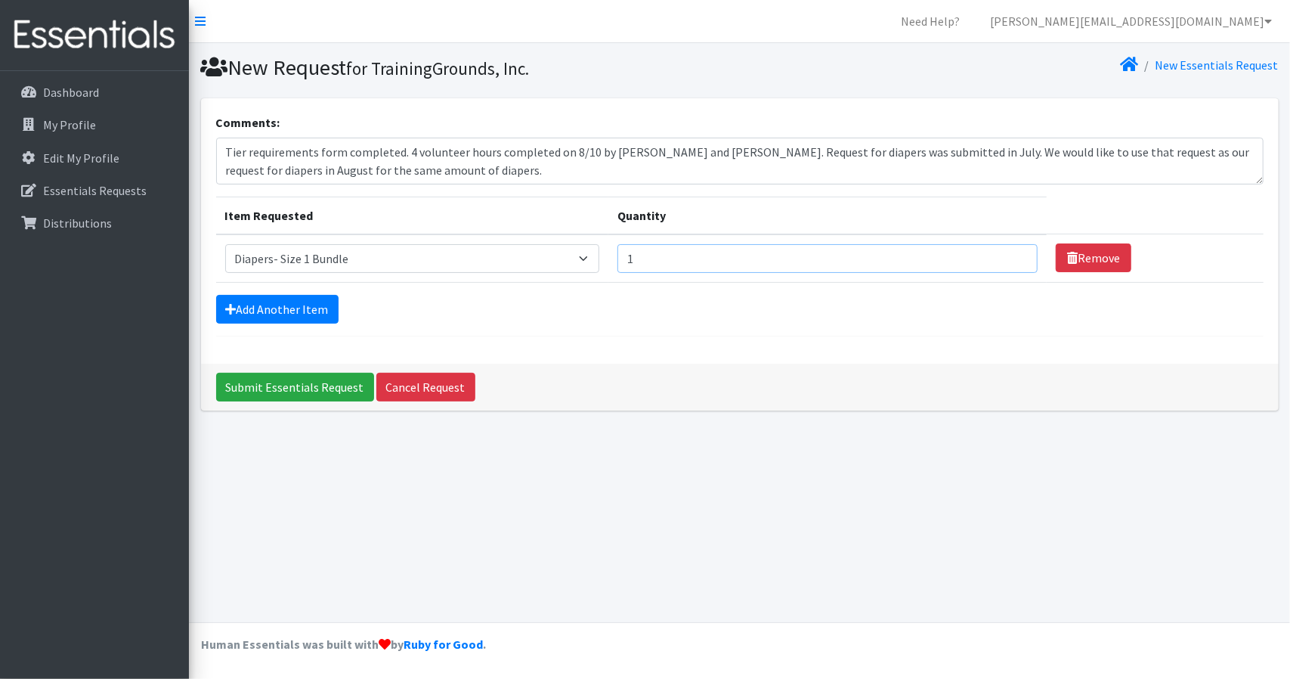
click at [1022, 251] on input "1" at bounding box center [828, 258] width 420 height 29
click at [1013, 252] on input "2" at bounding box center [828, 258] width 420 height 29
click at [1013, 252] on input "3" at bounding box center [828, 258] width 420 height 29
click at [1013, 252] on input "4" at bounding box center [828, 258] width 420 height 29
click at [1013, 252] on input "5" at bounding box center [828, 258] width 420 height 29
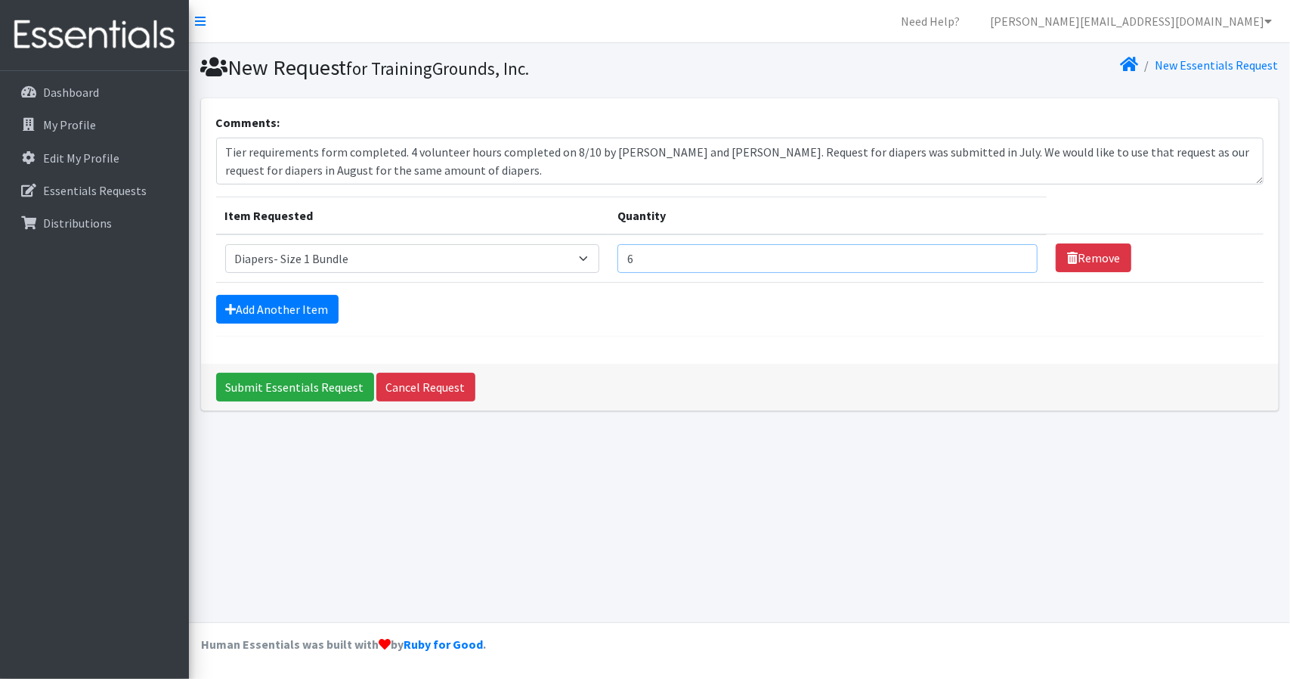
type input "6"
click at [1013, 252] on input "6" at bounding box center [828, 258] width 420 height 29
click at [1091, 256] on link "Remove" at bounding box center [1094, 257] width 76 height 29
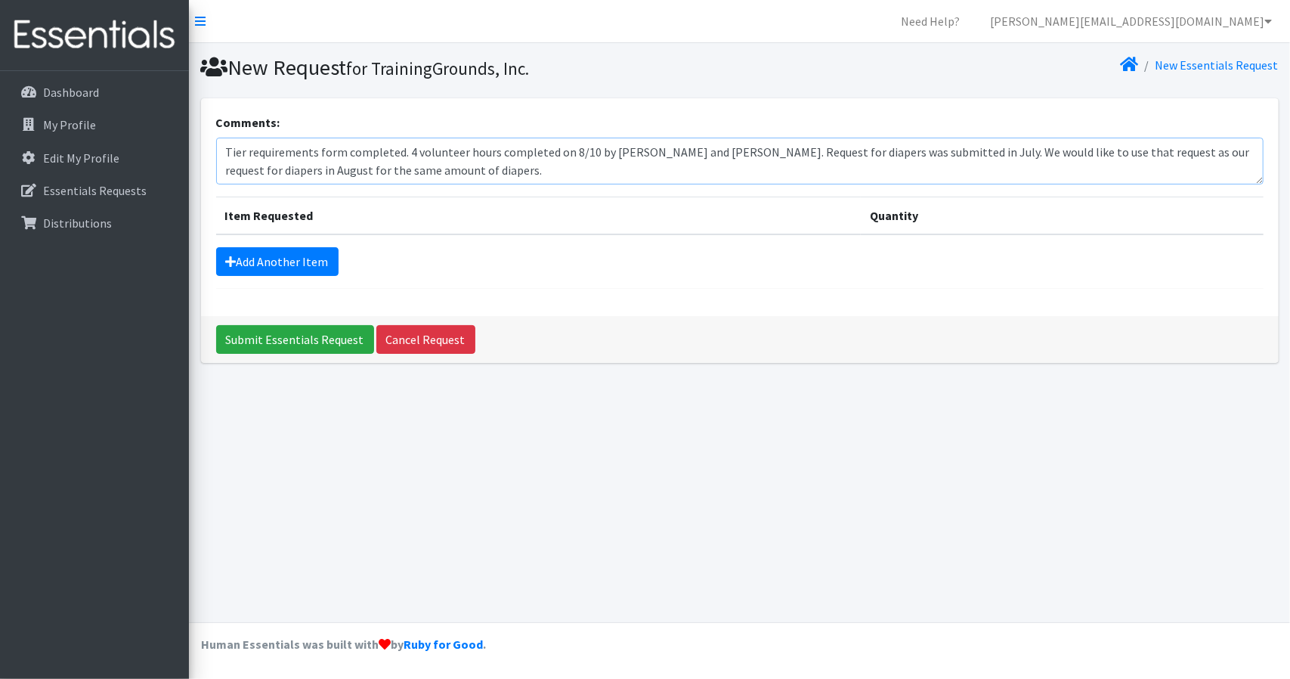
click at [512, 173] on textarea "Tier requirements form completed. 4 volunteer hours completed on 8/10 by Andre …" at bounding box center [740, 161] width 1048 height 47
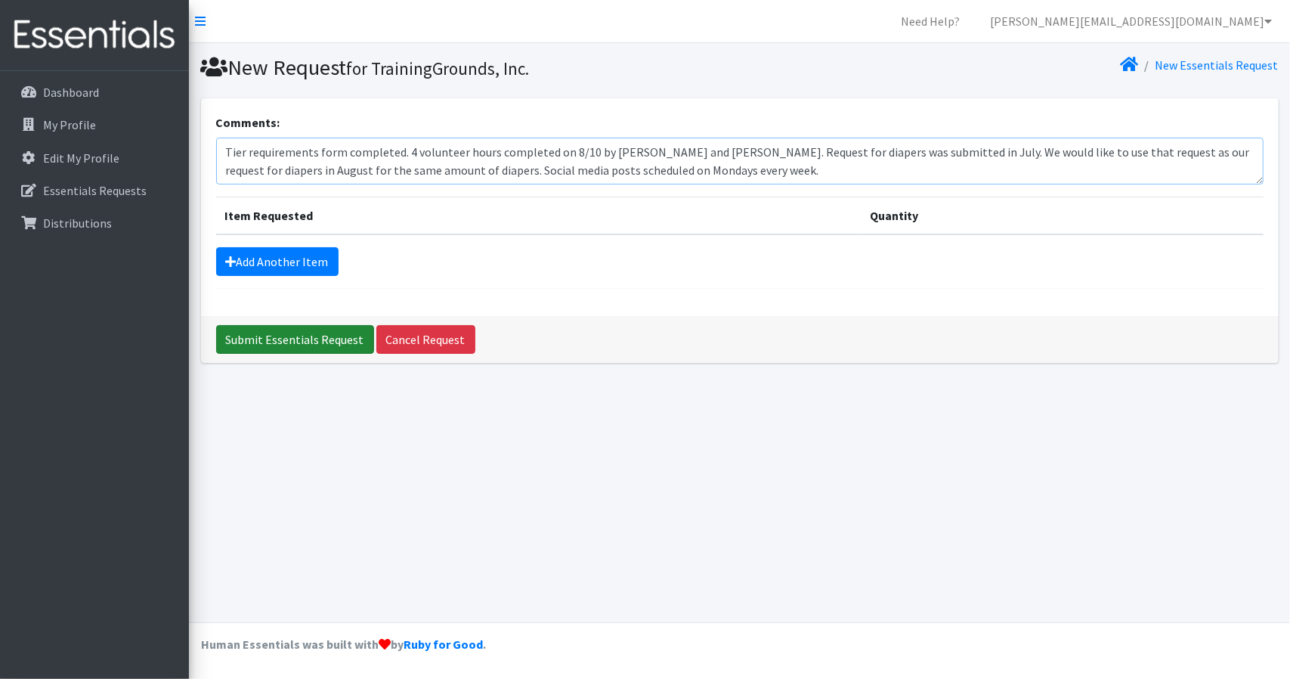
type textarea "Tier requirements form completed. 4 volunteer hours completed on 8/10 by Andre …"
click at [277, 339] on input "Submit Essentials Request" at bounding box center [295, 339] width 158 height 29
click at [299, 339] on input "Submit Essentials Request" at bounding box center [295, 339] width 158 height 29
click at [584, 258] on div "Add Another Item" at bounding box center [740, 261] width 1048 height 29
click at [278, 263] on link "Add Another Item" at bounding box center [277, 261] width 122 height 29
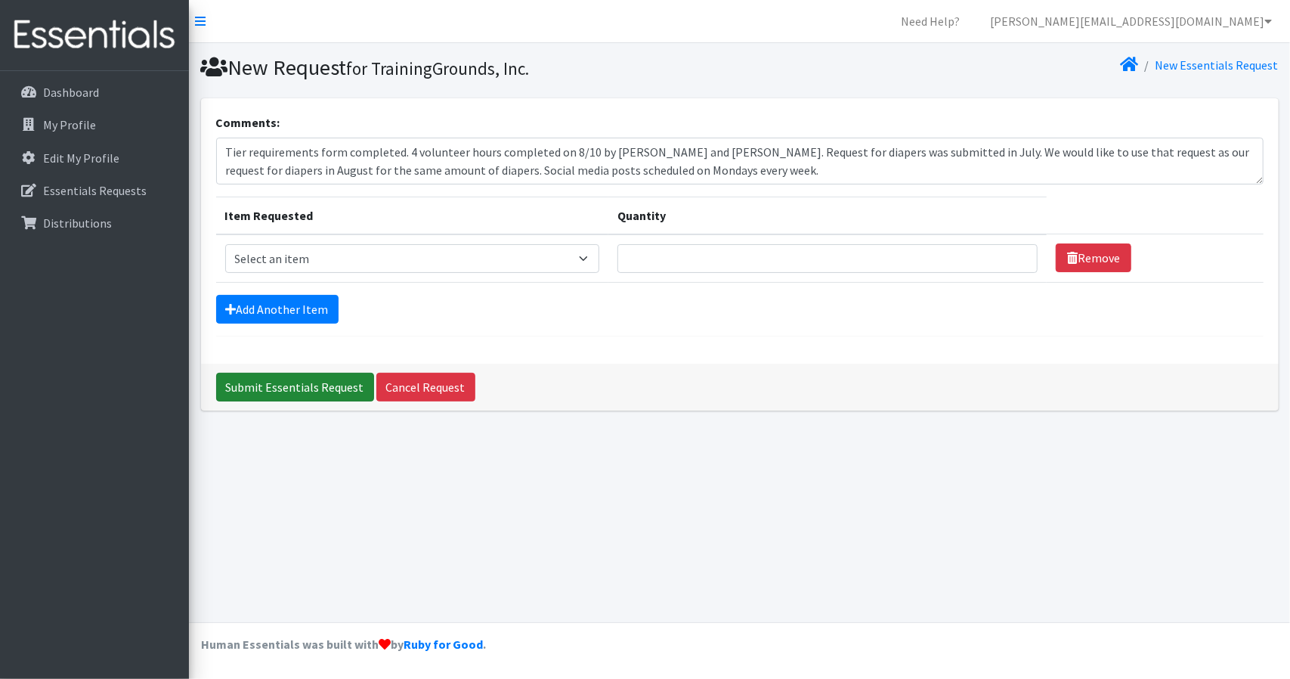
click at [289, 389] on input "Submit Essentials Request" at bounding box center [295, 387] width 158 height 29
click at [519, 266] on select "Select an item Diaper - 2T/3T Bundle Diapers - 3T/4T Bundle Diapers - 4T/5T Bun…" at bounding box center [412, 258] width 375 height 29
select select "14878"
click at [225, 244] on select "Select an item Diaper - 2T/3T Bundle Diapers - 3T/4T Bundle Diapers - 4T/5T Bun…" at bounding box center [412, 258] width 375 height 29
click at [1010, 266] on input "Quantity" at bounding box center [828, 258] width 420 height 29
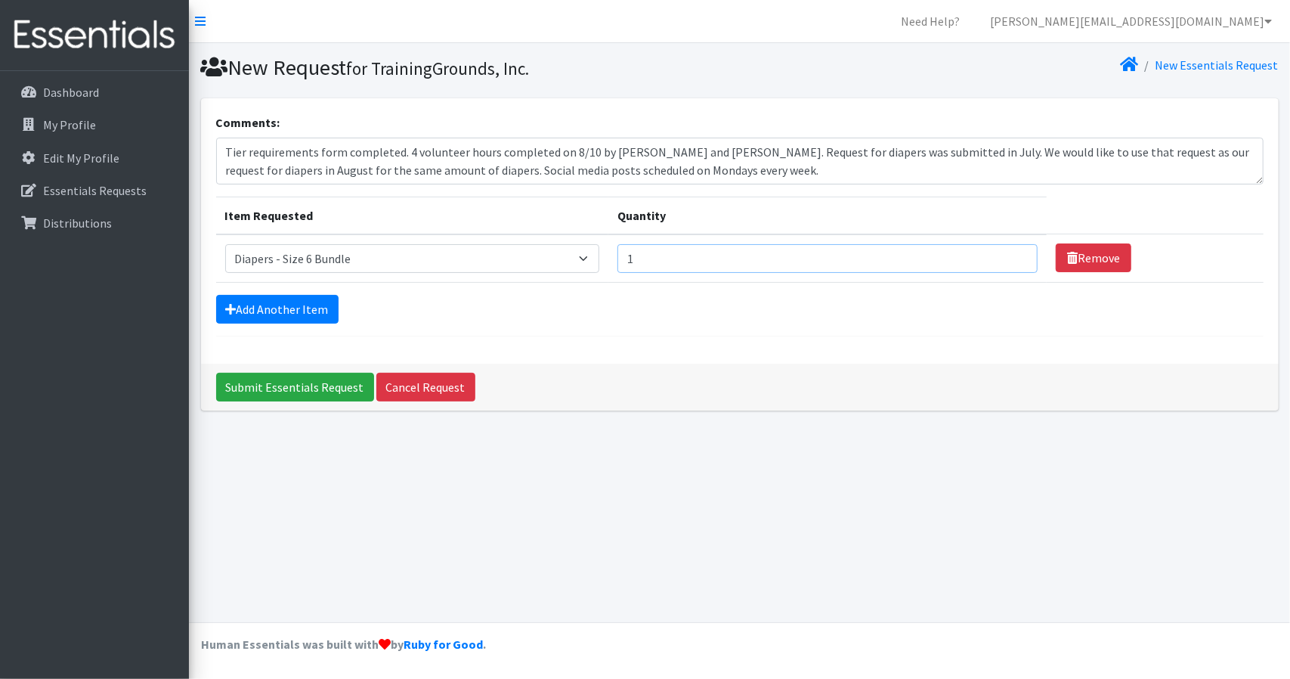
click at [1013, 253] on input "1" at bounding box center [828, 258] width 420 height 29
type input "2"
click at [1013, 253] on input "2" at bounding box center [828, 258] width 420 height 29
click at [278, 385] on input "Submit Essentials Request" at bounding box center [295, 387] width 158 height 29
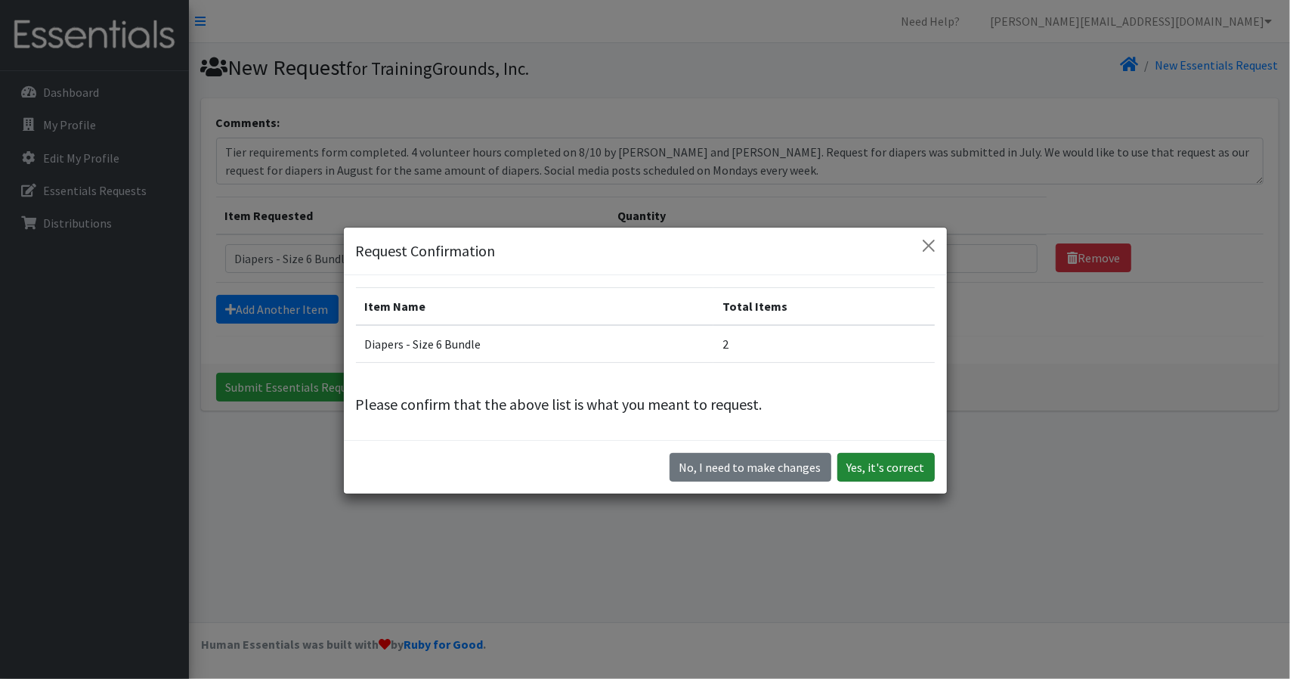
click at [883, 462] on button "Yes, it's correct" at bounding box center [886, 467] width 98 height 29
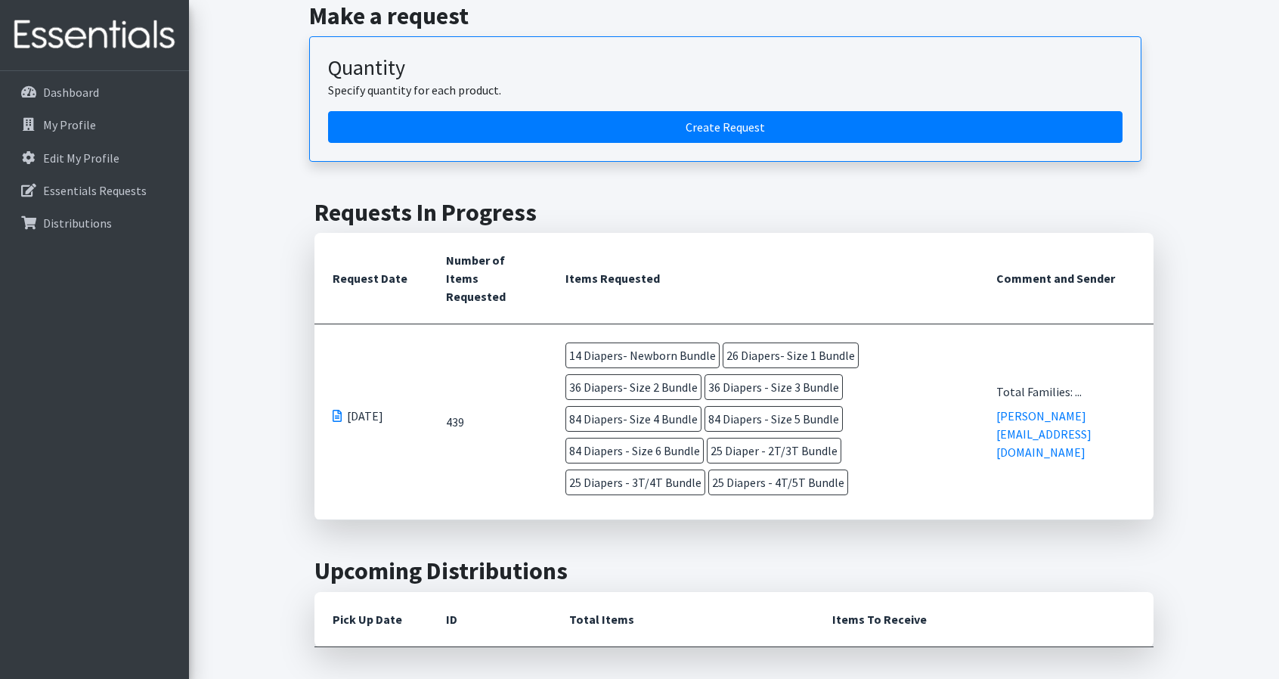
scroll to position [227, 0]
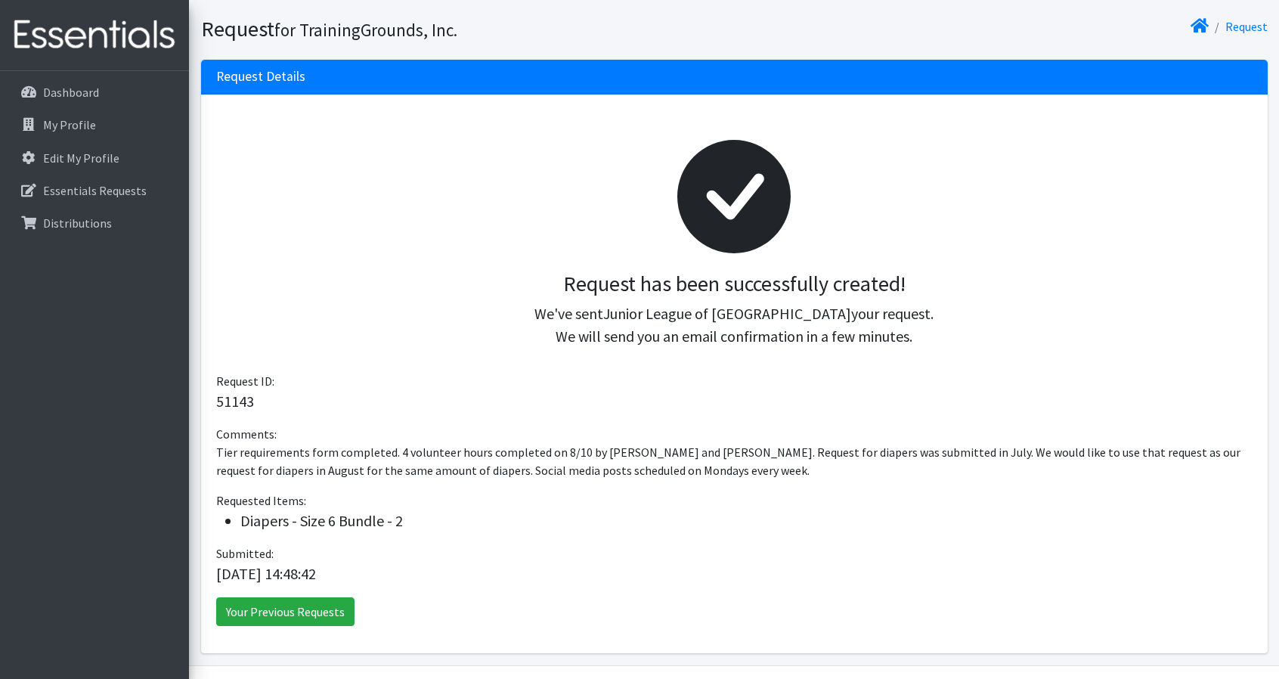
scroll to position [130, 0]
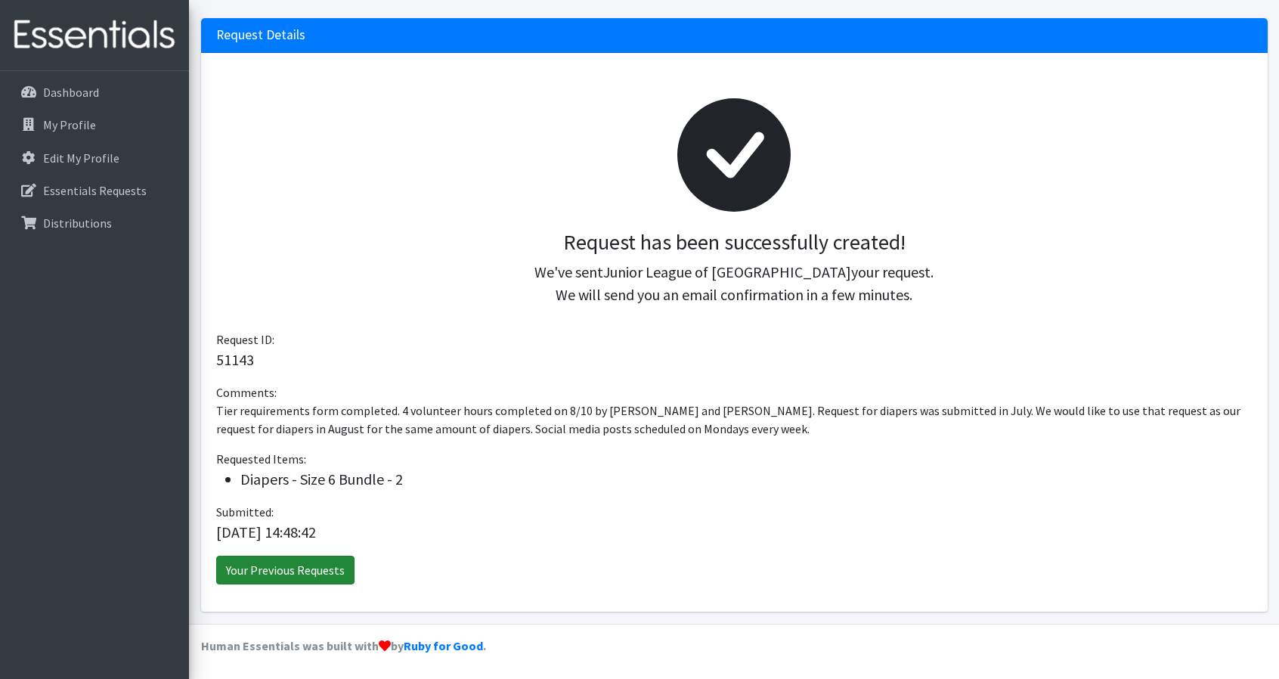
click at [281, 569] on link "Your Previous Requests" at bounding box center [285, 570] width 138 height 29
